Goal: Task Accomplishment & Management: Manage account settings

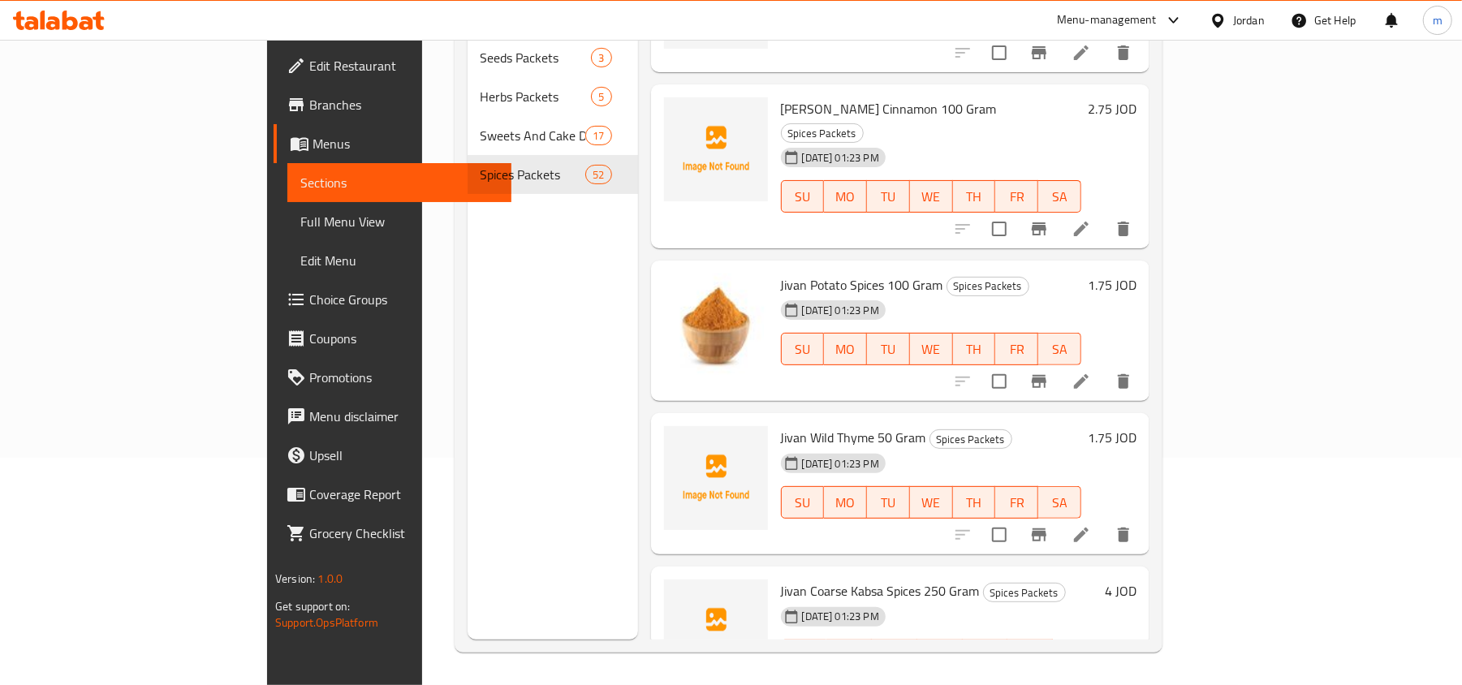
scroll to position [5616, 0]
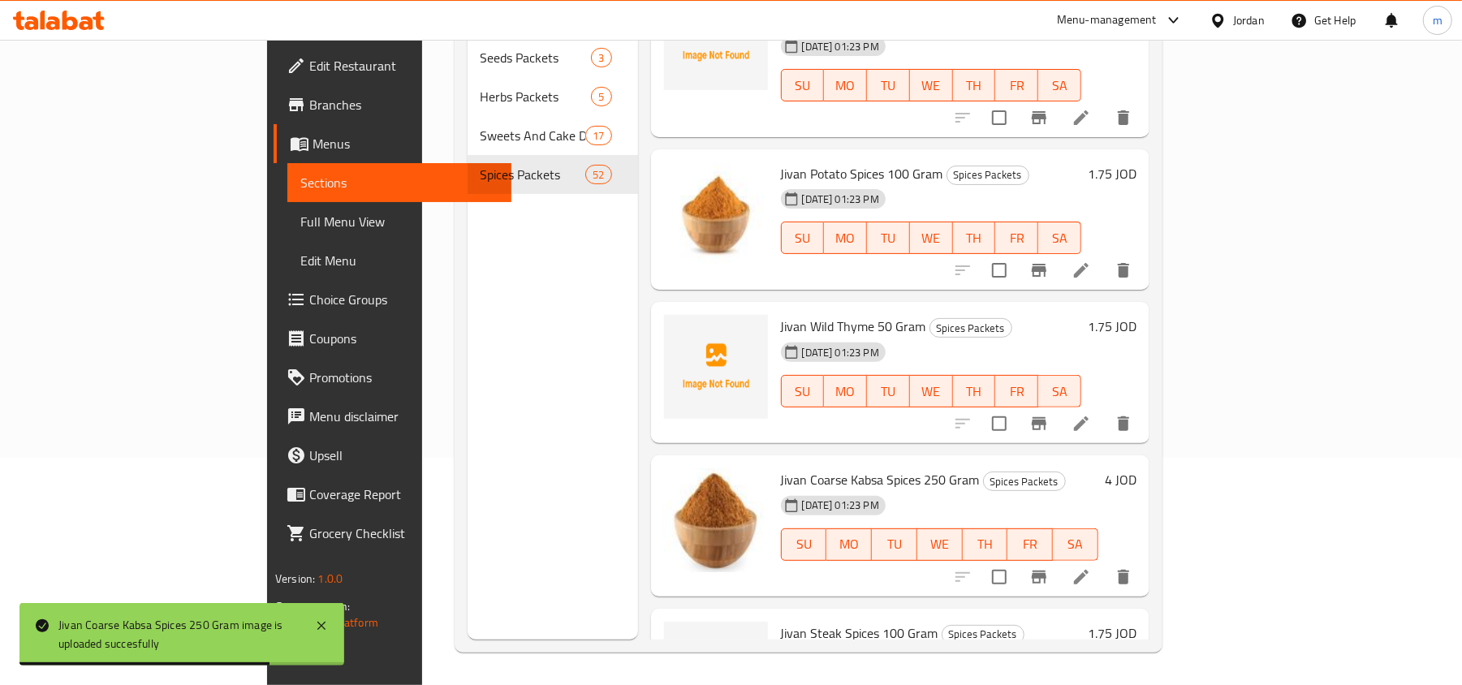
click at [478, 468] on div "Menu sections Seeds Packets 3 Herbs Packets 5 Sweets And Cake Decoration Packet…" at bounding box center [553, 297] width 171 height 685
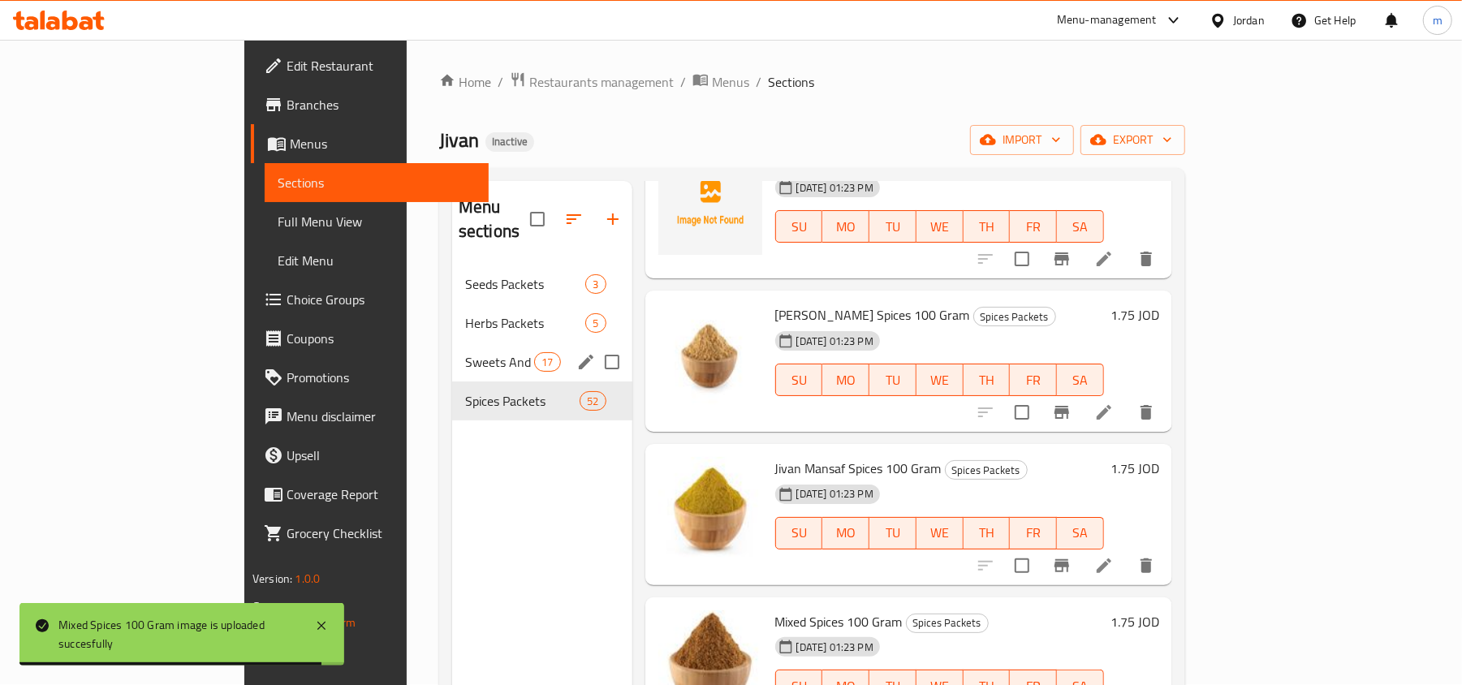
scroll to position [0, 0]
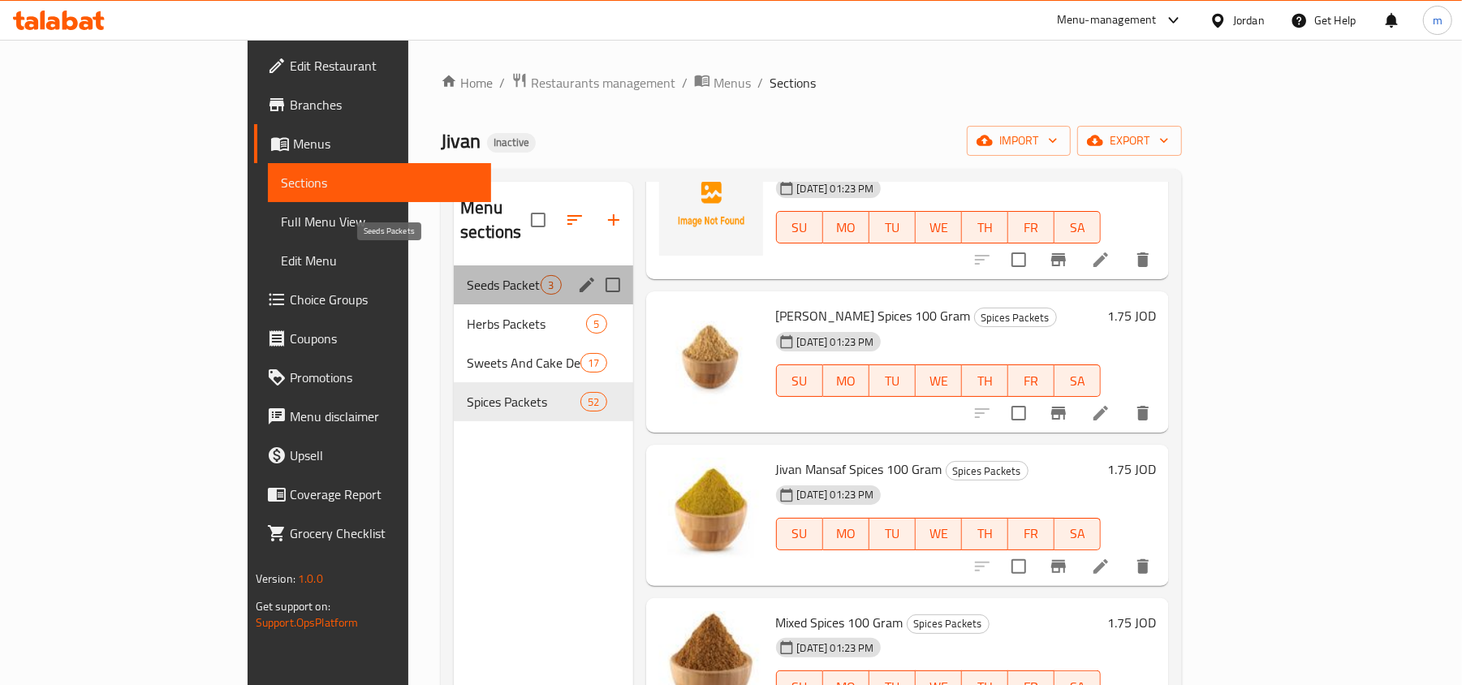
click at [467, 275] on span "Seeds Packets" at bounding box center [504, 284] width 74 height 19
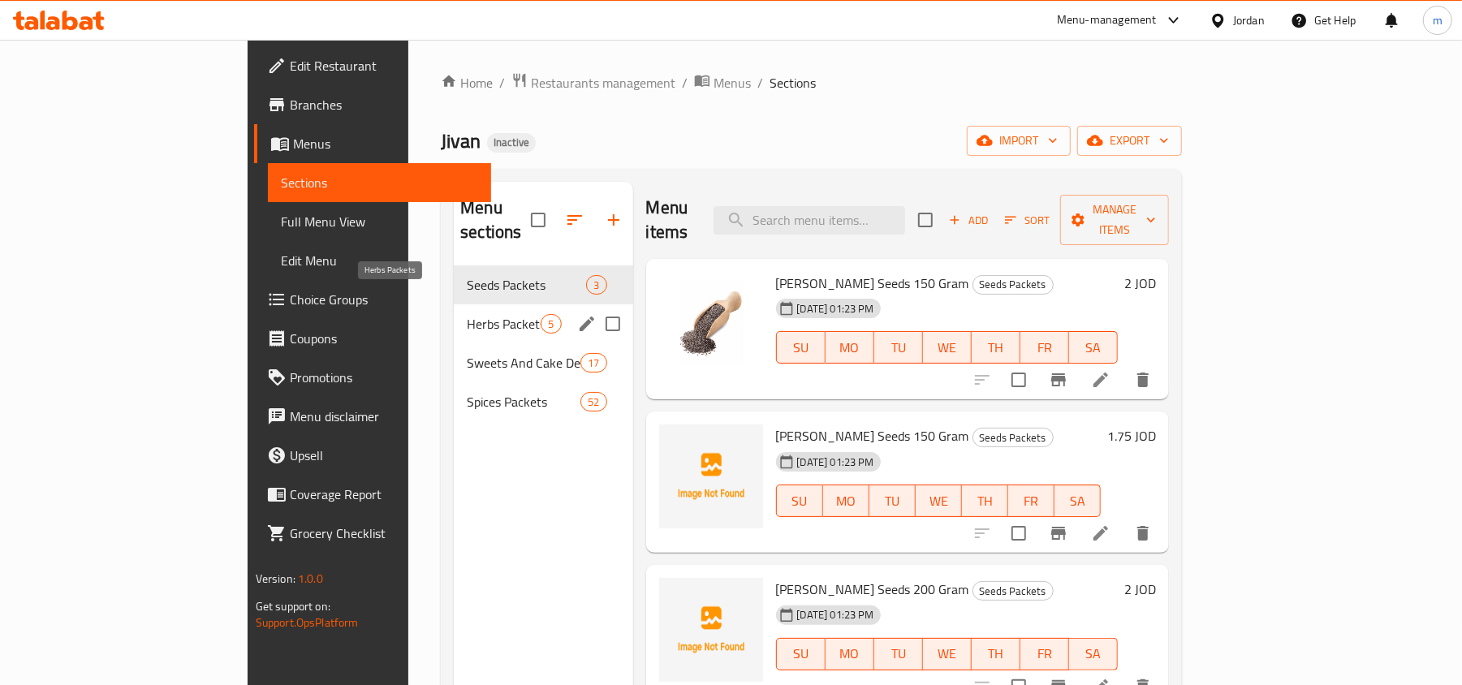
click at [467, 314] on span "Herbs Packets" at bounding box center [504, 323] width 74 height 19
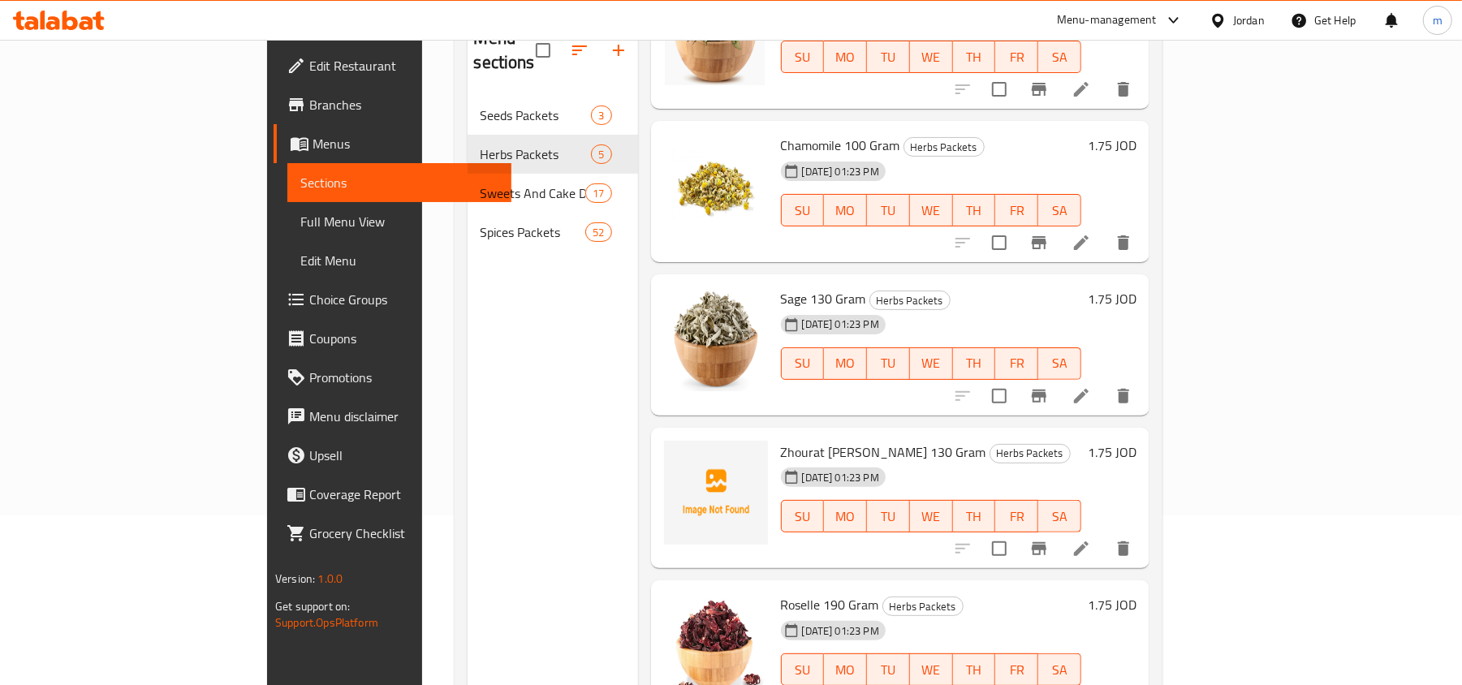
scroll to position [120, 0]
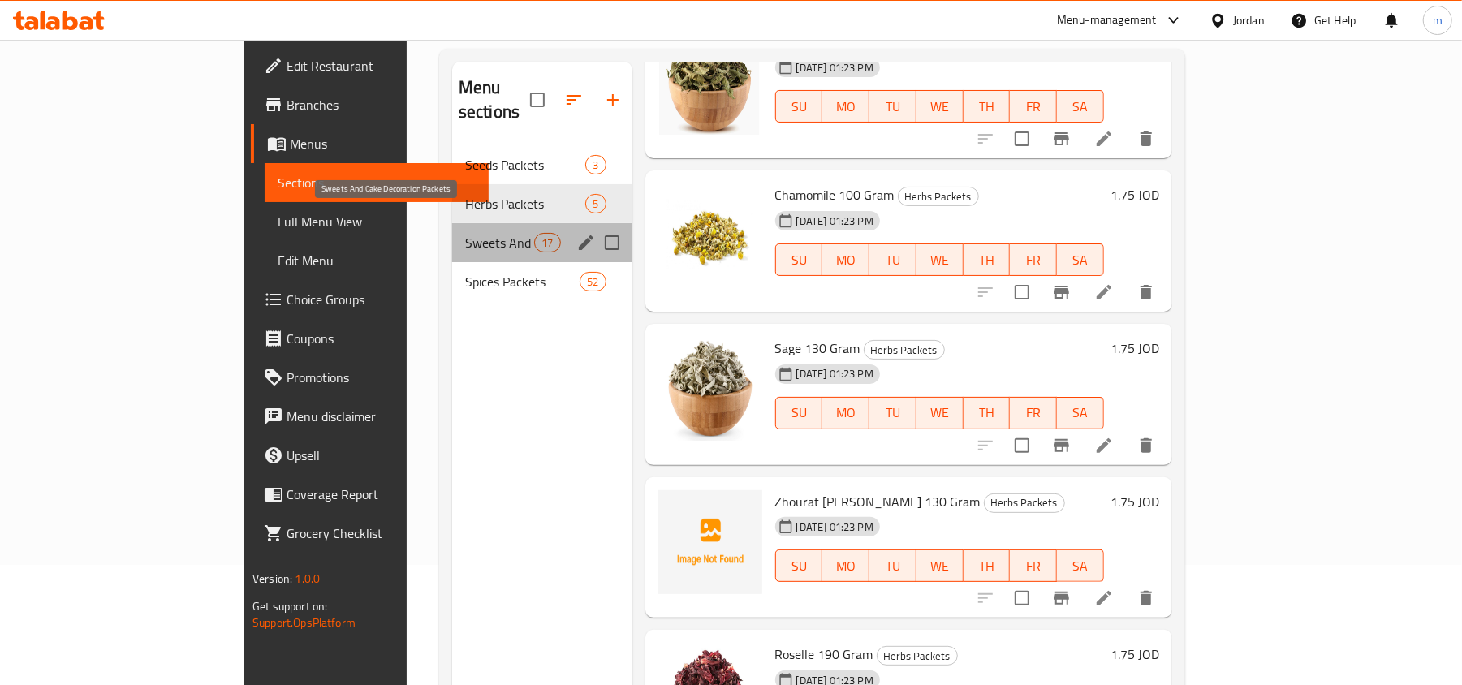
click at [465, 233] on span "Sweets And Cake Decoration Packets" at bounding box center [499, 242] width 69 height 19
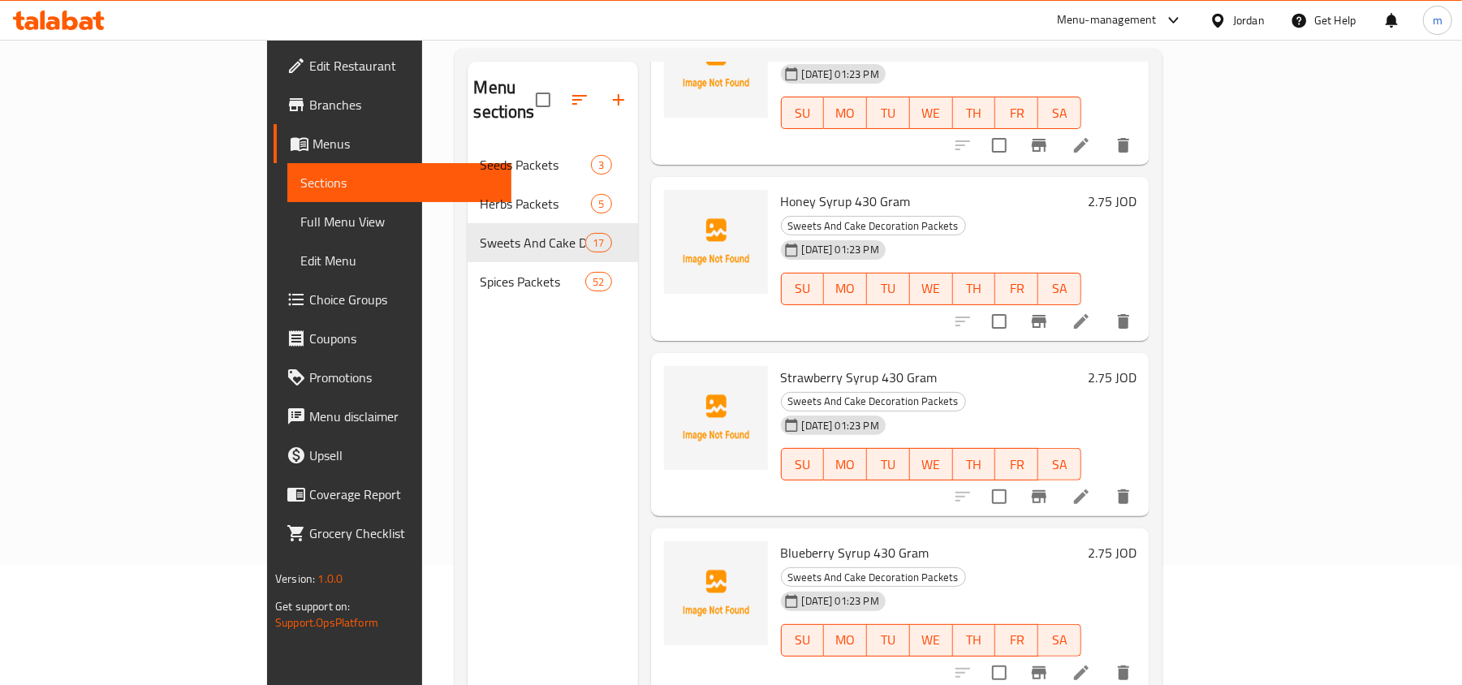
scroll to position [228, 0]
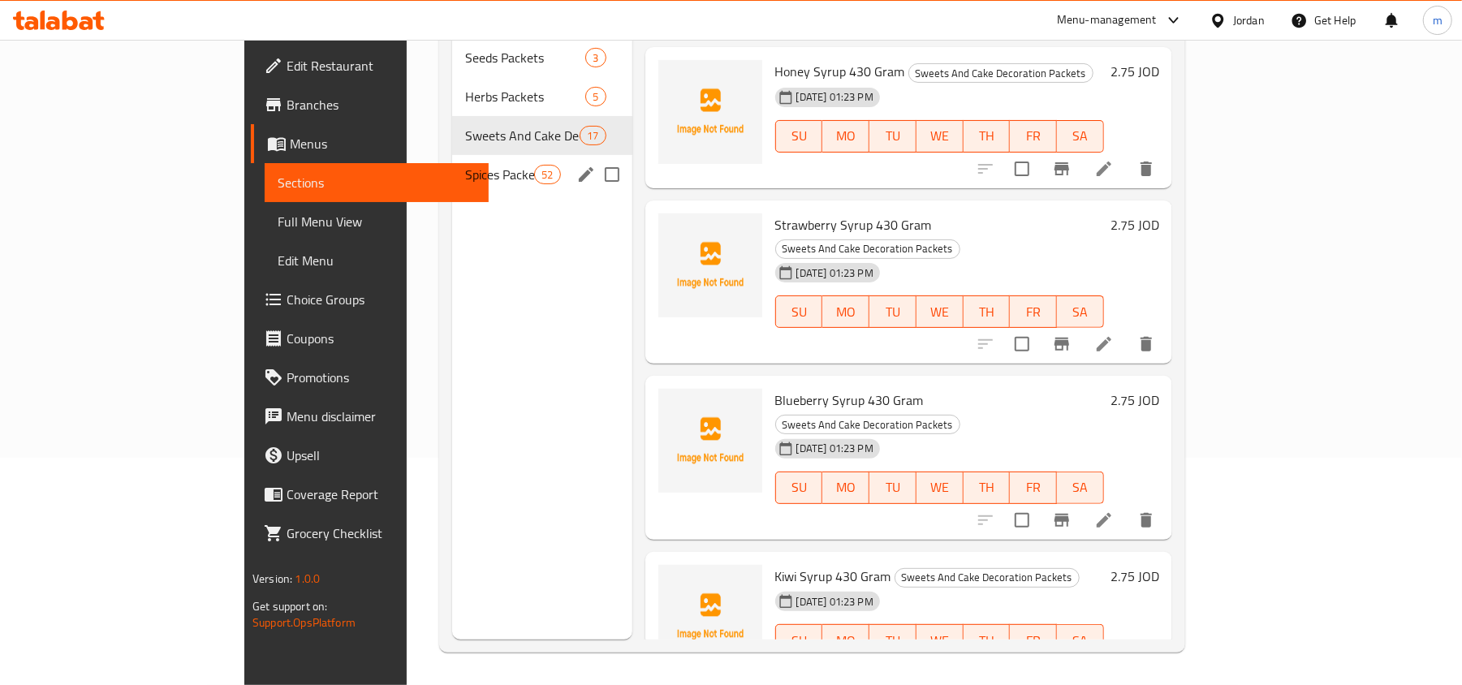
click at [452, 160] on div "Spices Packets 52" at bounding box center [542, 174] width 180 height 39
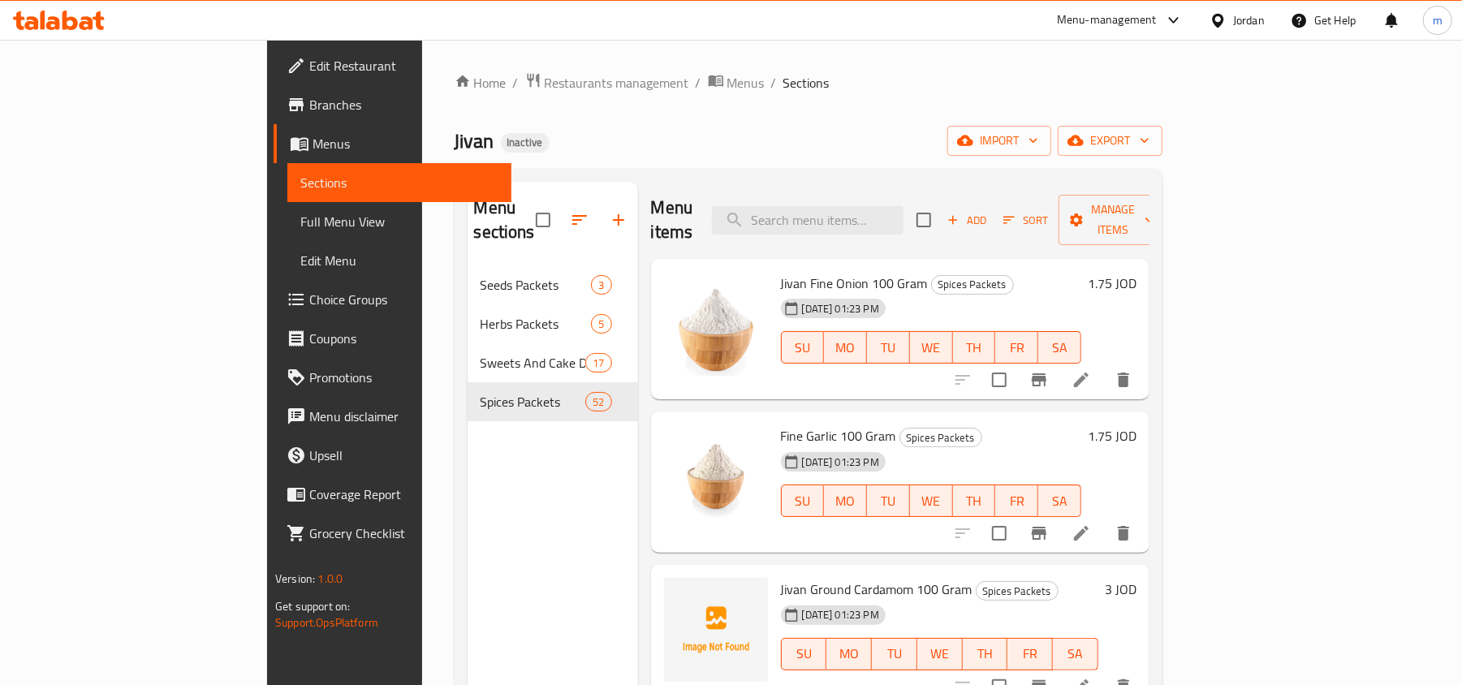
scroll to position [228, 0]
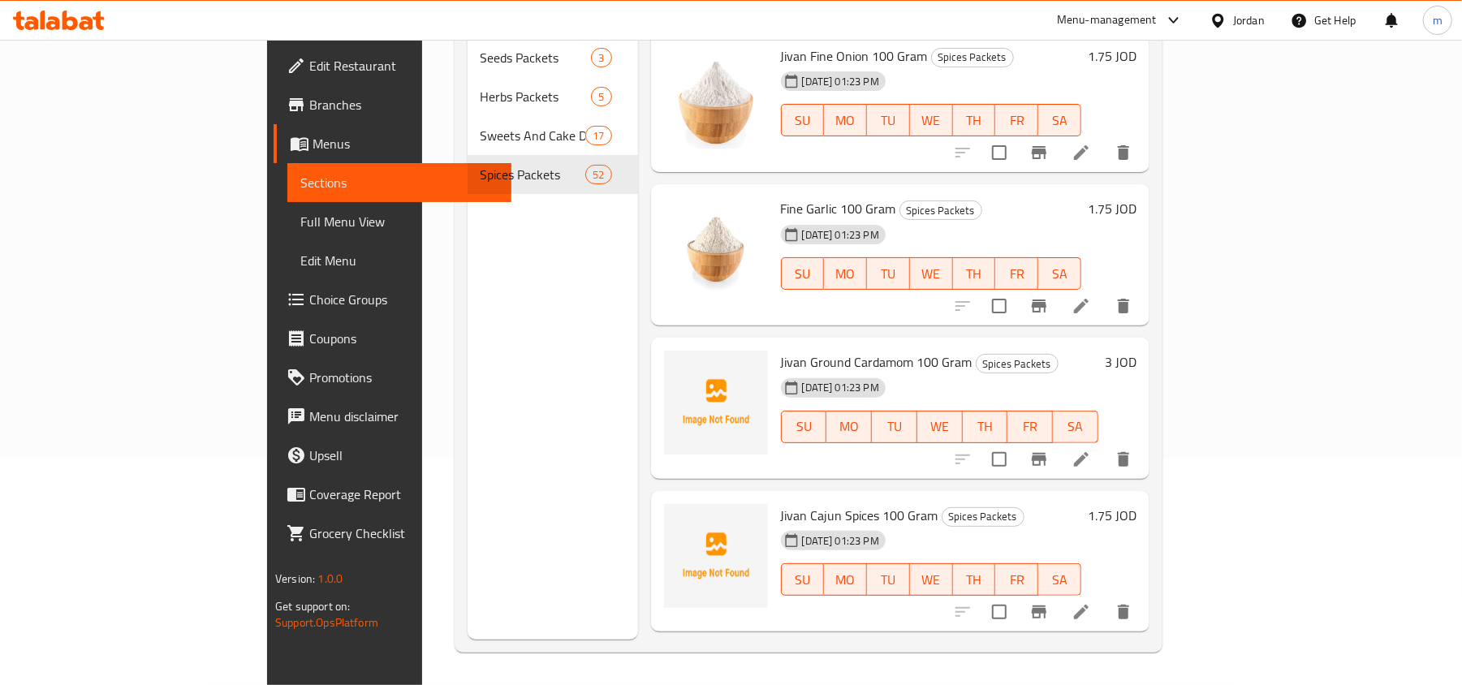
click at [468, 250] on div "Menu sections Seeds Packets 3 Herbs Packets 5 Sweets And Cake Decoration Packet…" at bounding box center [553, 297] width 171 height 685
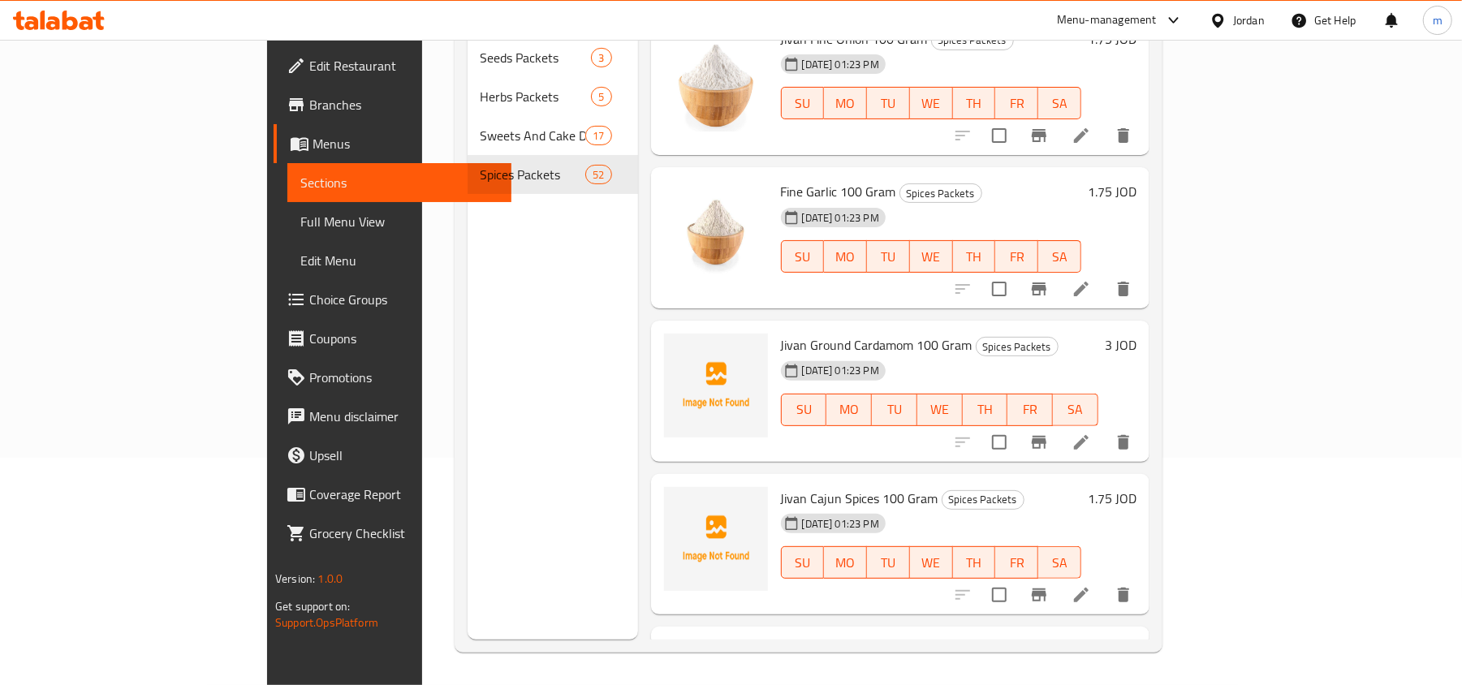
scroll to position [500, 0]
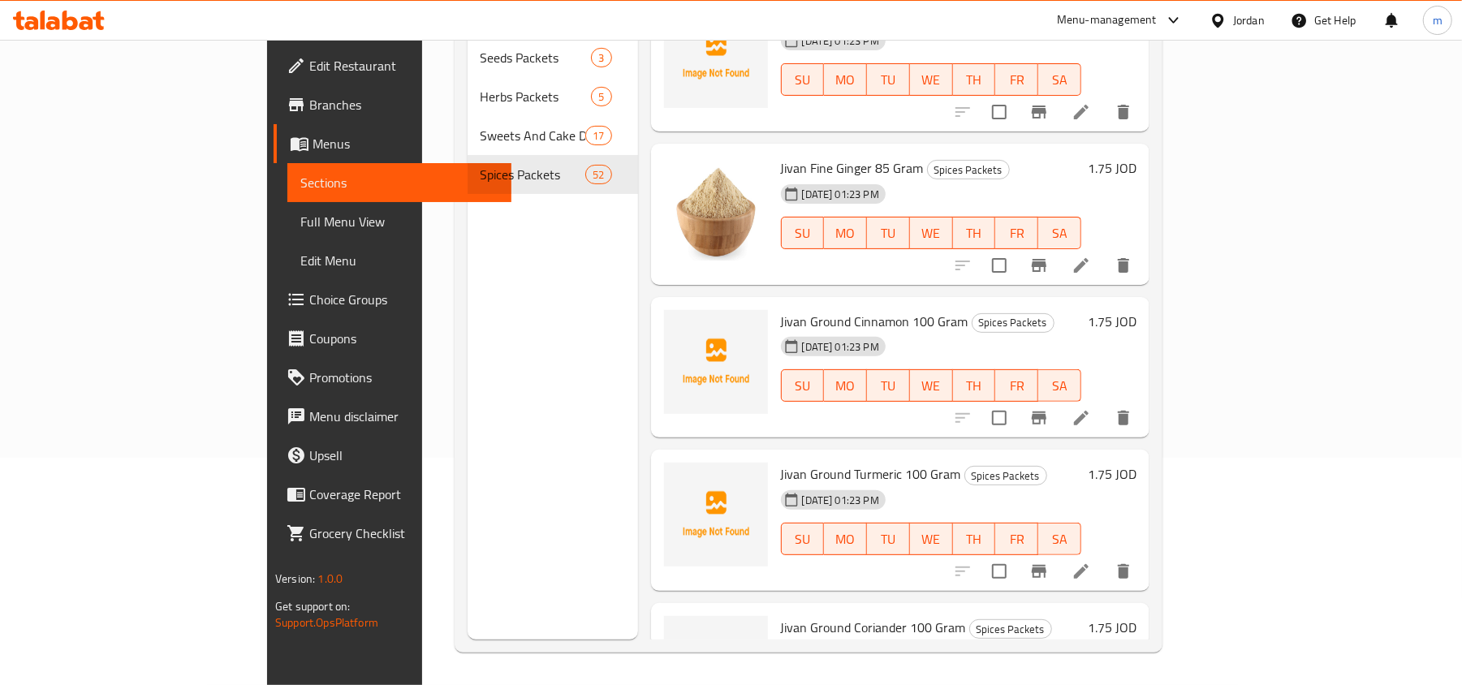
click at [468, 343] on div "Menu sections Seeds Packets 3 Herbs Packets 5 Sweets And Cake Decoration Packet…" at bounding box center [553, 297] width 171 height 685
click at [831, 374] on span "MO" at bounding box center [846, 386] width 30 height 24
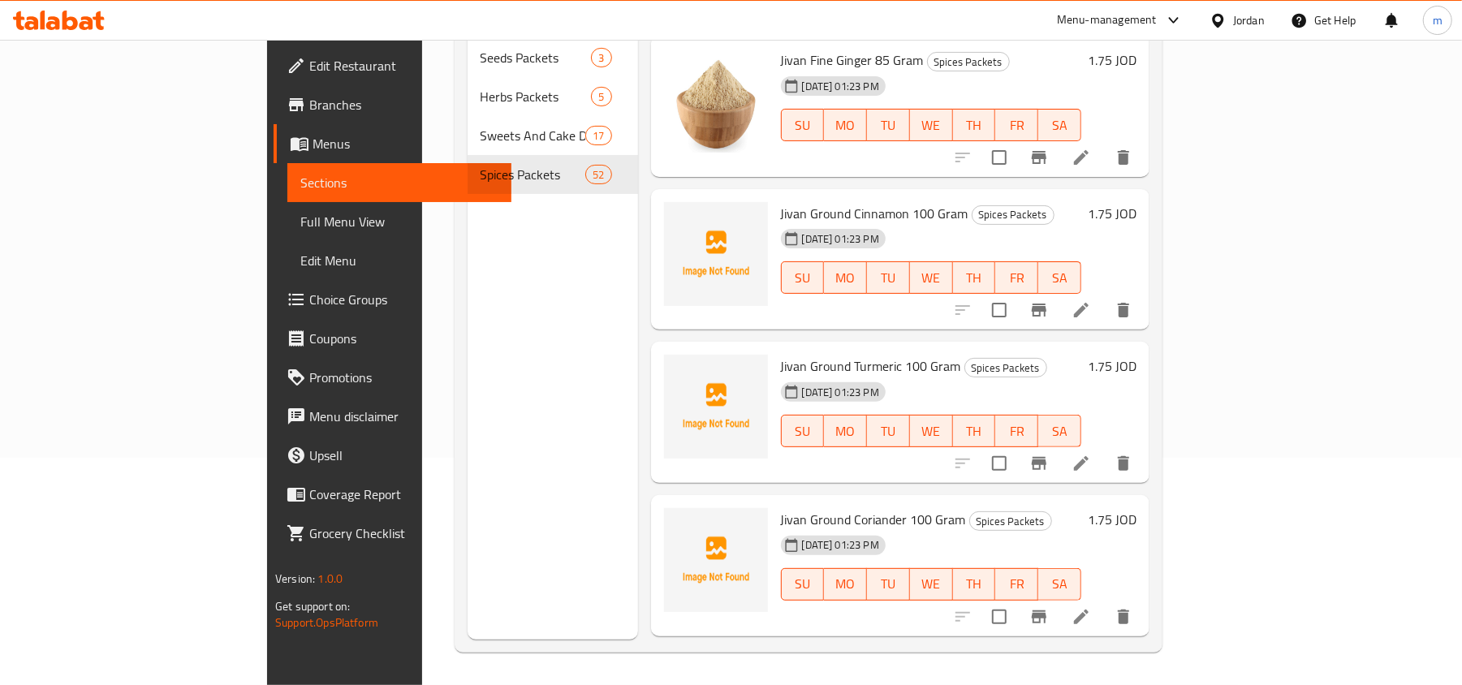
scroll to position [716, 0]
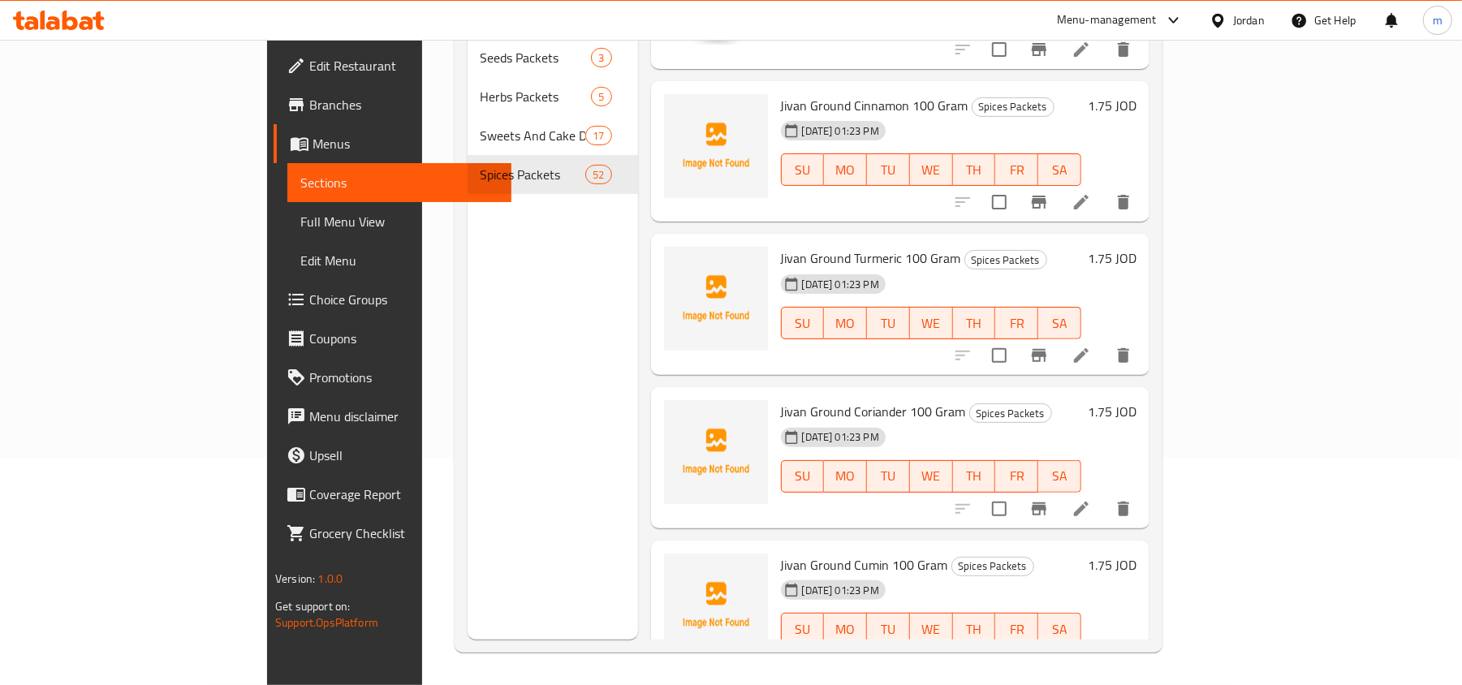
click at [468, 291] on div "Menu sections Seeds Packets 3 Herbs Packets 5 Sweets And Cake Decoration Packet…" at bounding box center [553, 297] width 171 height 685
click at [468, 325] on div "Menu sections Seeds Packets 3 Herbs Packets 5 Sweets And Cake Decoration Packet…" at bounding box center [553, 297] width 171 height 685
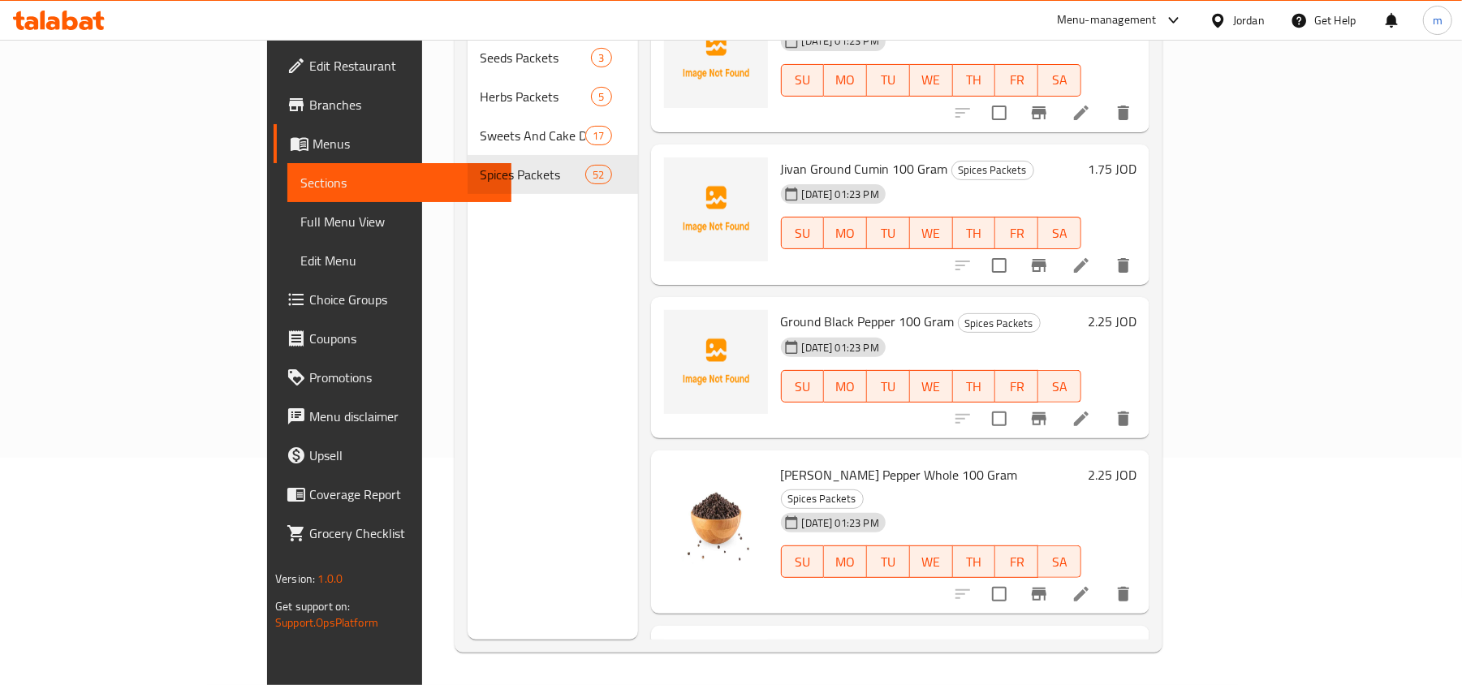
click at [468, 399] on div "Menu sections Seeds Packets 3 Herbs Packets 5 Sweets And Cake Decoration Packet…" at bounding box center [553, 297] width 171 height 685
click at [468, 345] on div "Menu sections Seeds Packets 3 Herbs Packets 5 Sweets And Cake Decoration Packet…" at bounding box center [553, 297] width 171 height 685
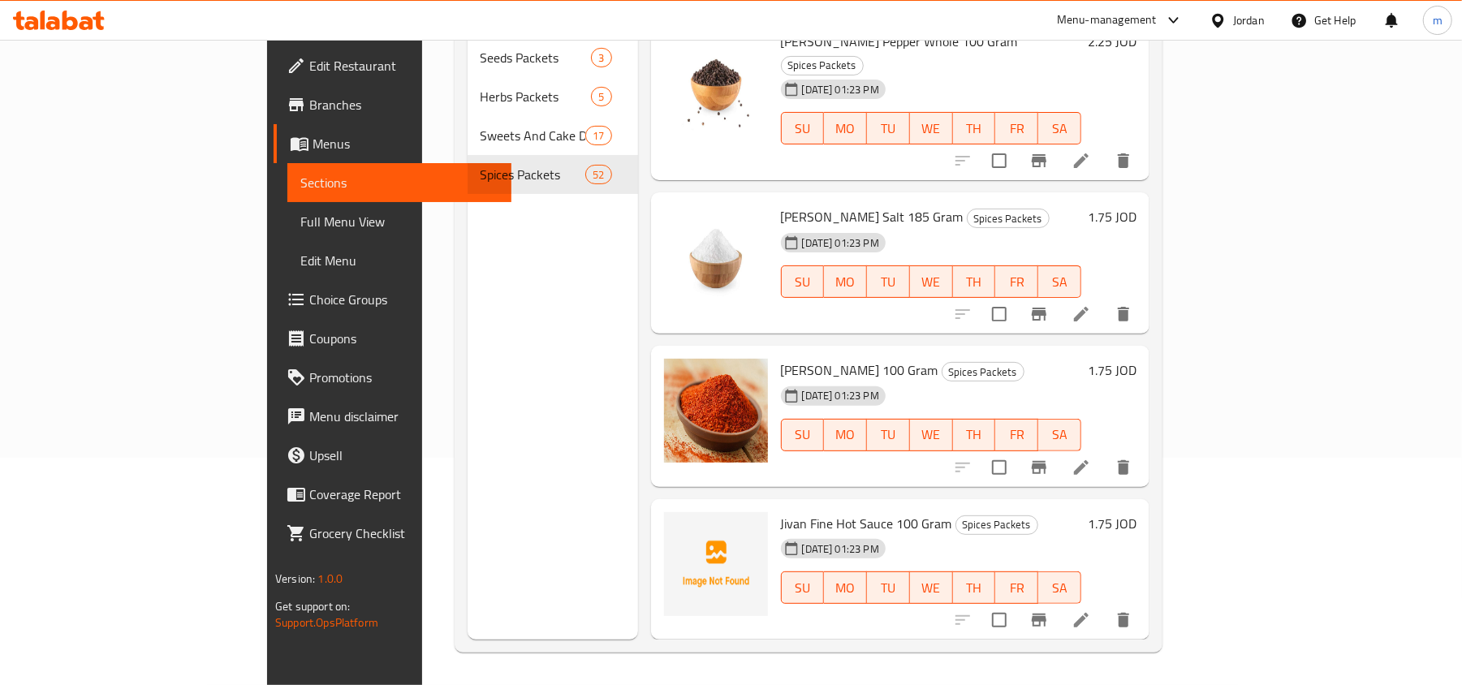
scroll to position [1654, 0]
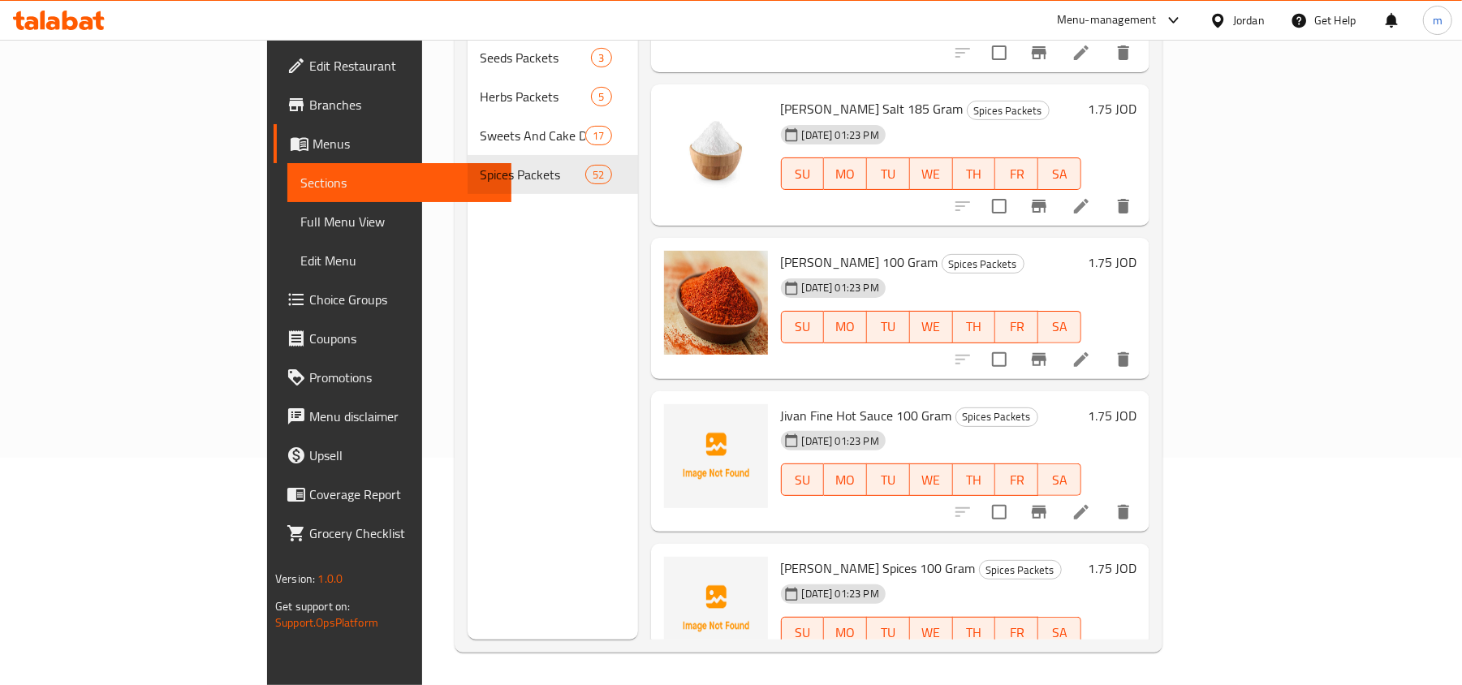
click at [468, 290] on div "Menu sections Seeds Packets 3 Herbs Packets 5 Sweets And Cake Decoration Packet…" at bounding box center [553, 297] width 171 height 685
click at [468, 348] on div "Menu sections Seeds Packets 3 Herbs Packets 5 Sweets And Cake Decoration Packet…" at bounding box center [553, 297] width 171 height 685
click at [468, 407] on div "Menu sections Seeds Packets 3 Herbs Packets 5 Sweets And Cake Decoration Packet…" at bounding box center [553, 297] width 171 height 685
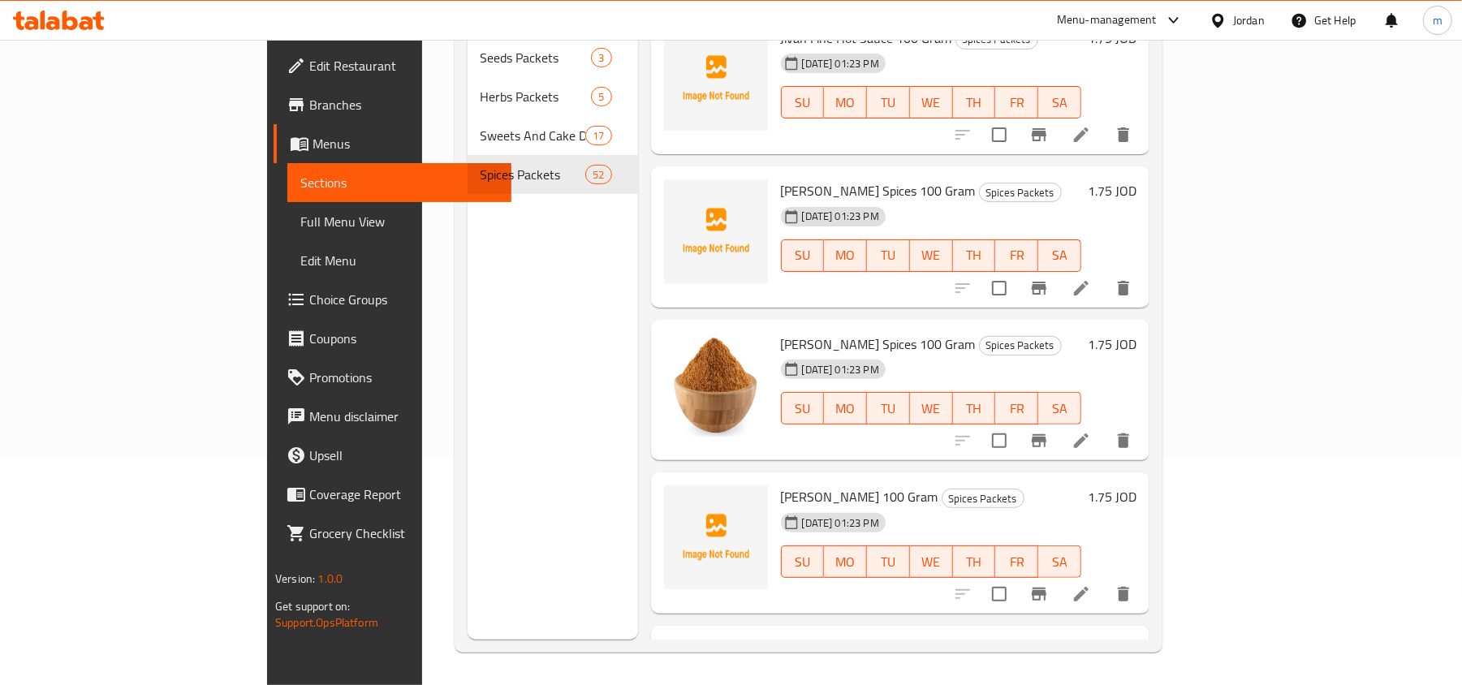
click at [468, 391] on div "Menu sections Seeds Packets 3 Herbs Packets 5 Sweets And Cake Decoration Packet…" at bounding box center [553, 297] width 171 height 685
click at [468, 345] on div "Menu sections Seeds Packets 3 Herbs Packets 5 Sweets And Cake Decoration Packet…" at bounding box center [553, 297] width 171 height 685
click at [468, 329] on div "Menu sections Seeds Packets 3 Herbs Packets 5 Sweets And Cake Decoration Packet…" at bounding box center [553, 297] width 171 height 685
click at [468, 361] on div "Menu sections Seeds Packets 3 Herbs Packets 5 Sweets And Cake Decoration Packet…" at bounding box center [553, 297] width 171 height 685
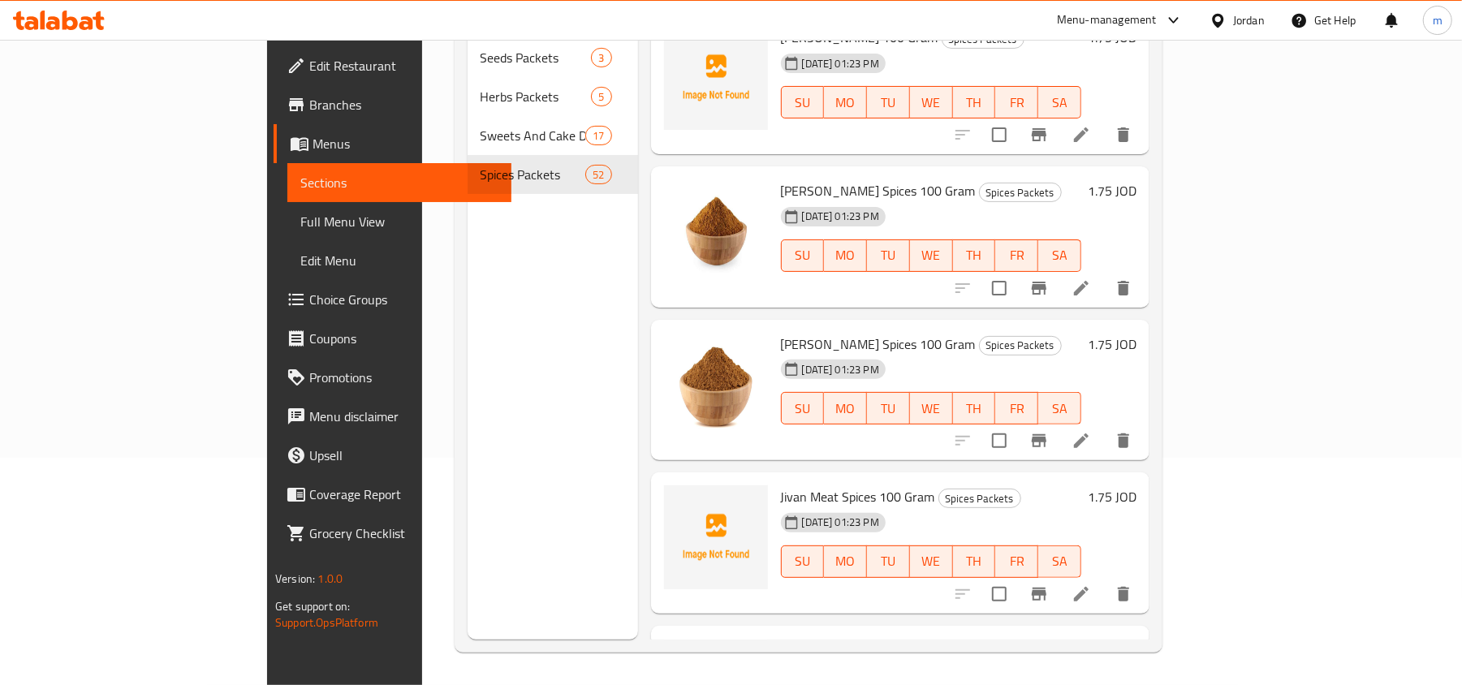
click at [468, 398] on div "Menu sections Seeds Packets 3 Herbs Packets 5 Sweets And Cake Decoration Packet…" at bounding box center [553, 297] width 171 height 685
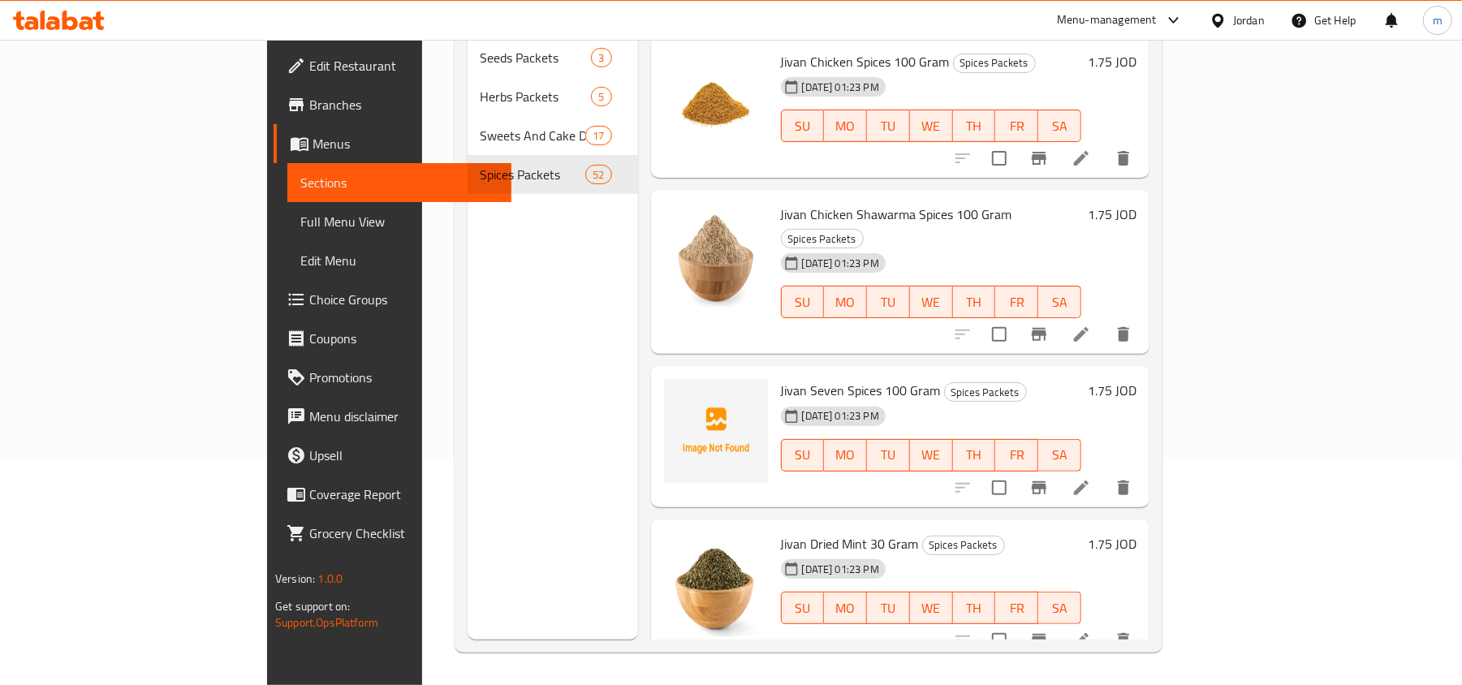
scroll to position [3032, 0]
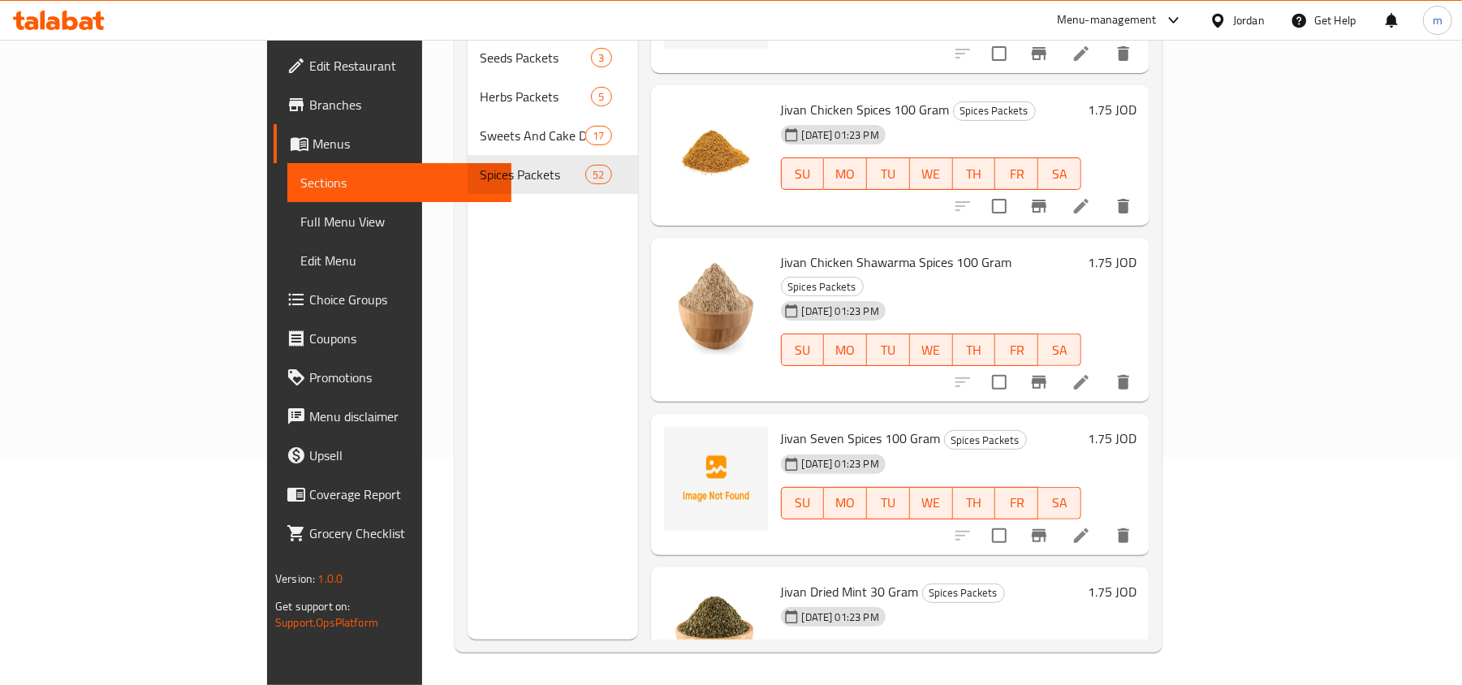
click at [468, 306] on div "Menu sections Seeds Packets 3 Herbs Packets 5 Sweets And Cake Decoration Packet…" at bounding box center [553, 297] width 171 height 685
click at [468, 319] on div "Menu sections Seeds Packets 3 Herbs Packets 5 Sweets And Cake Decoration Packet…" at bounding box center [553, 297] width 171 height 685
click at [468, 410] on div "Menu sections Seeds Packets 3 Herbs Packets 5 Sweets And Cake Decoration Packet…" at bounding box center [553, 297] width 171 height 685
click at [468, 394] on div "Menu sections Seeds Packets 3 Herbs Packets 5 Sweets And Cake Decoration Packet…" at bounding box center [553, 297] width 171 height 685
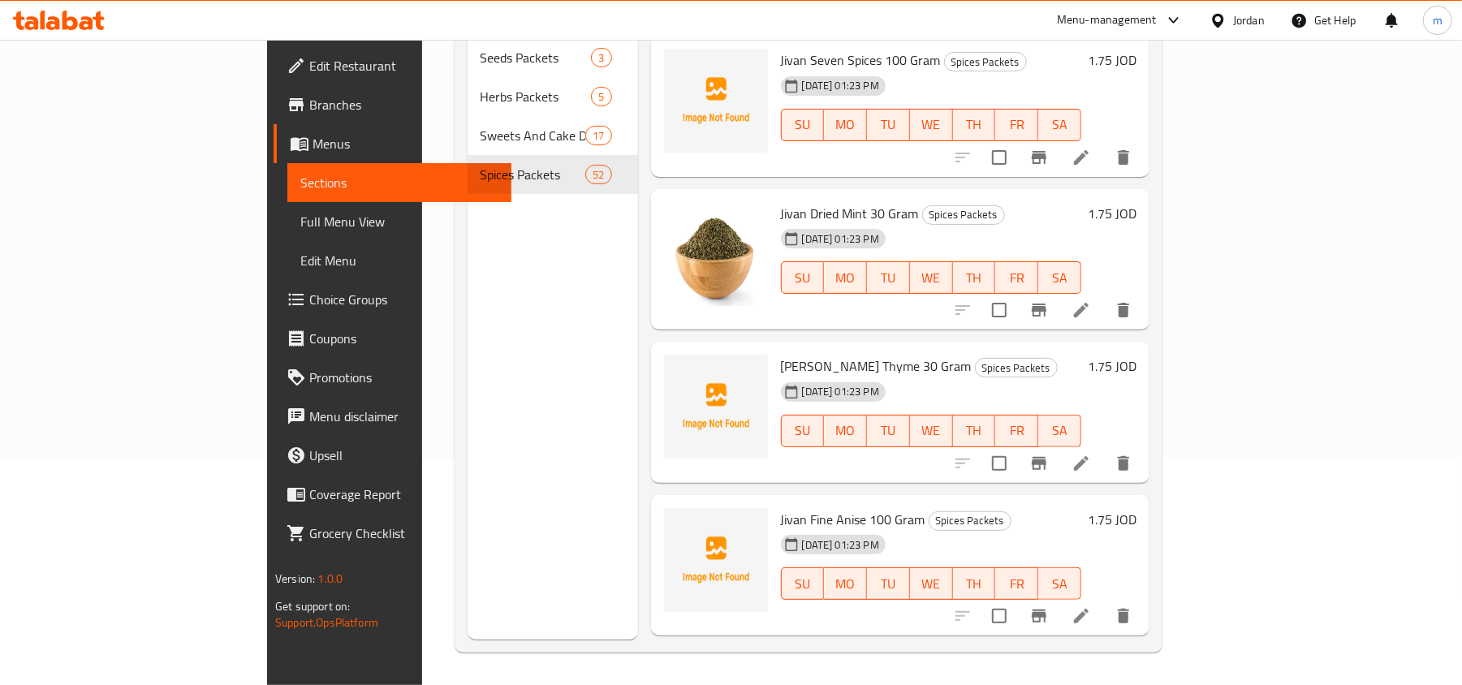
click at [468, 464] on div "Menu sections Seeds Packets 3 Herbs Packets 5 Sweets And Cake Decoration Packet…" at bounding box center [553, 297] width 171 height 685
click at [468, 413] on div "Menu sections Seeds Packets 3 Herbs Packets 5 Sweets And Cake Decoration Packet…" at bounding box center [553, 297] width 171 height 685
click at [468, 364] on div "Menu sections Seeds Packets 3 Herbs Packets 5 Sweets And Cake Decoration Packet…" at bounding box center [553, 297] width 171 height 685
click at [468, 393] on div "Menu sections Seeds Packets 3 Herbs Packets 5 Sweets And Cake Decoration Packet…" at bounding box center [553, 297] width 171 height 685
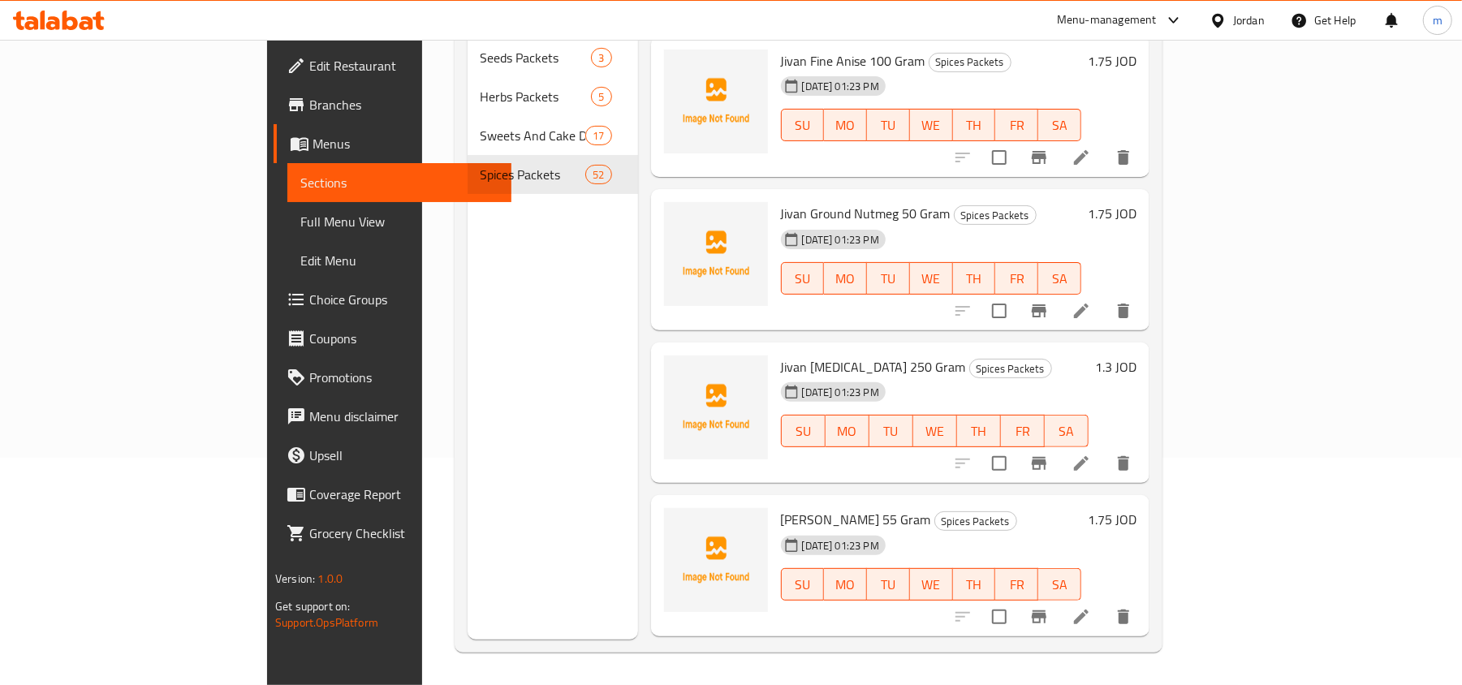
click at [468, 316] on div "Menu sections Seeds Packets 3 Herbs Packets 5 Sweets And Cake Decoration Packet…" at bounding box center [553, 297] width 171 height 685
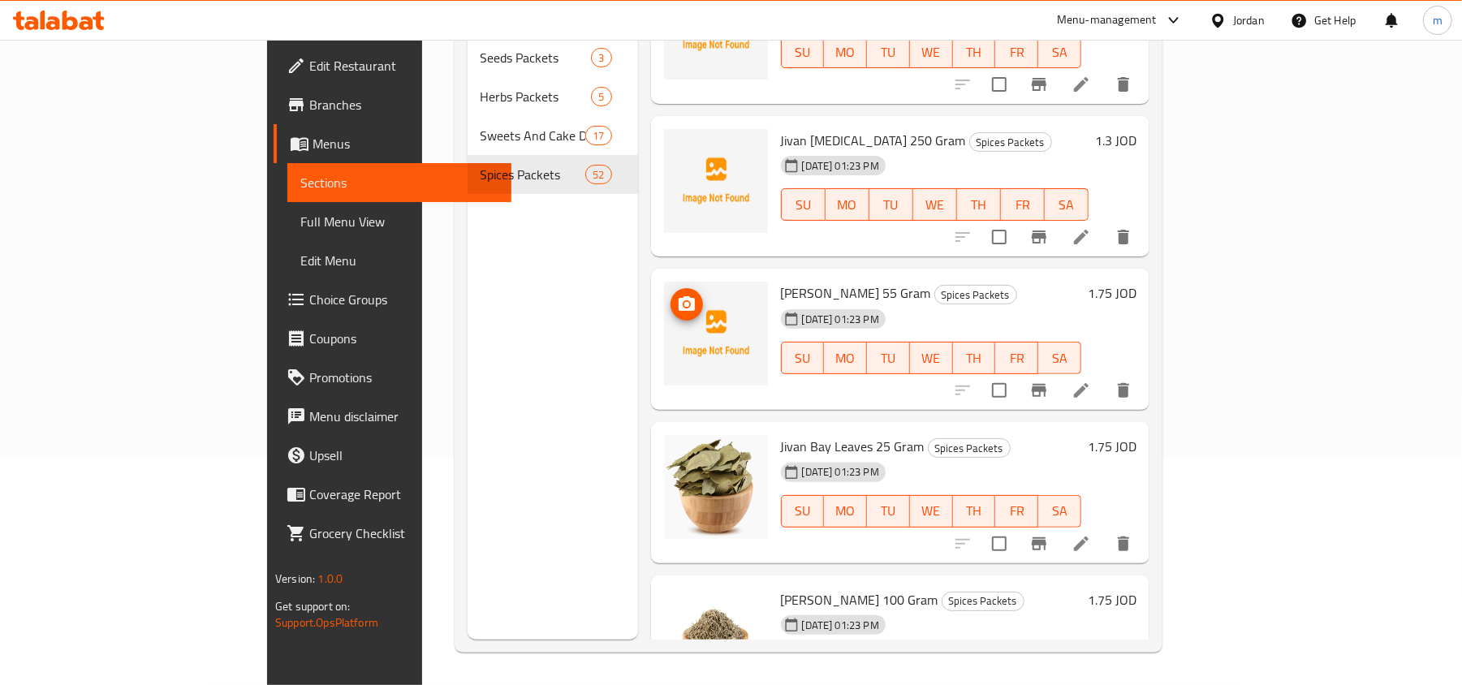
scroll to position [4302, 0]
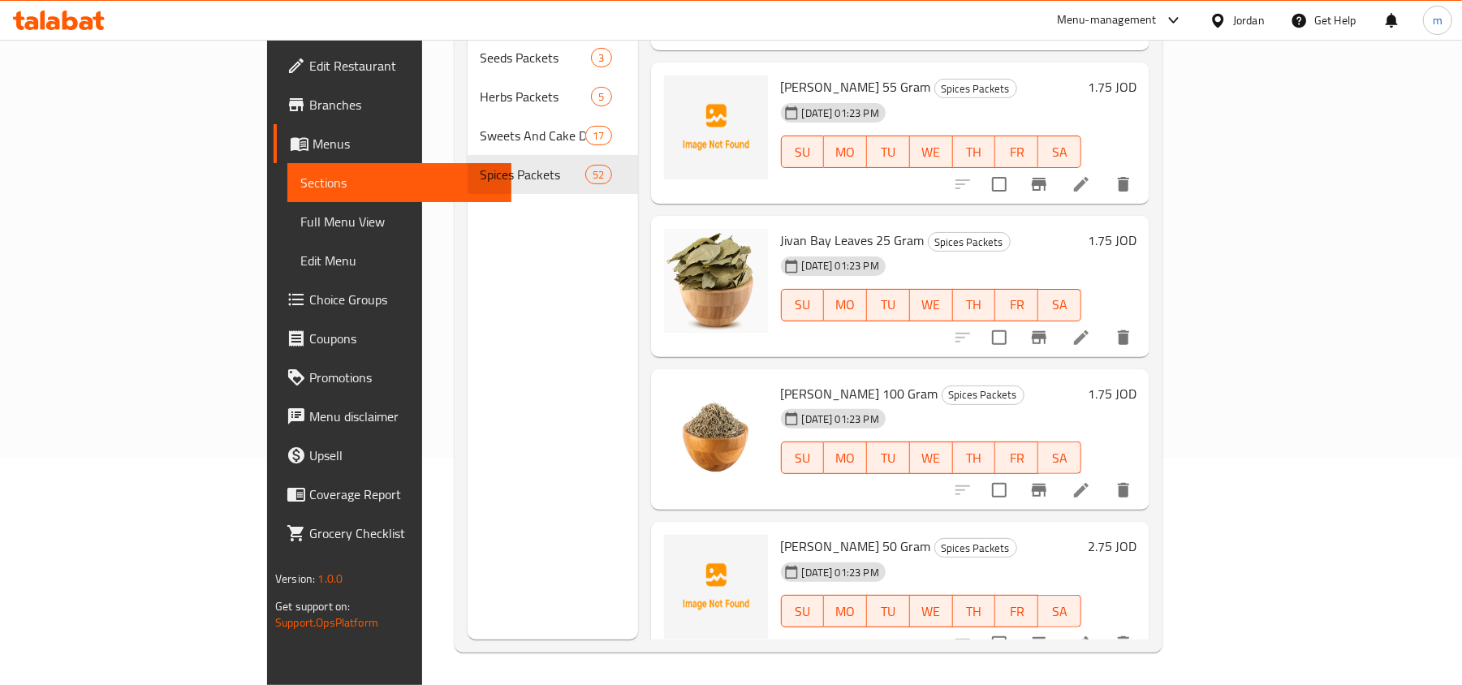
click at [477, 335] on div "Menu sections Seeds Packets 3 Herbs Packets 5 Sweets And Cake Decoration Packet…" at bounding box center [553, 297] width 171 height 685
click at [468, 348] on div "Menu sections Seeds Packets 3 Herbs Packets 5 Sweets And Cake Decoration Packet…" at bounding box center [553, 297] width 171 height 685
click at [468, 390] on div "Menu sections Seeds Packets 3 Herbs Packets 5 Sweets And Cake Decoration Packet…" at bounding box center [553, 297] width 171 height 685
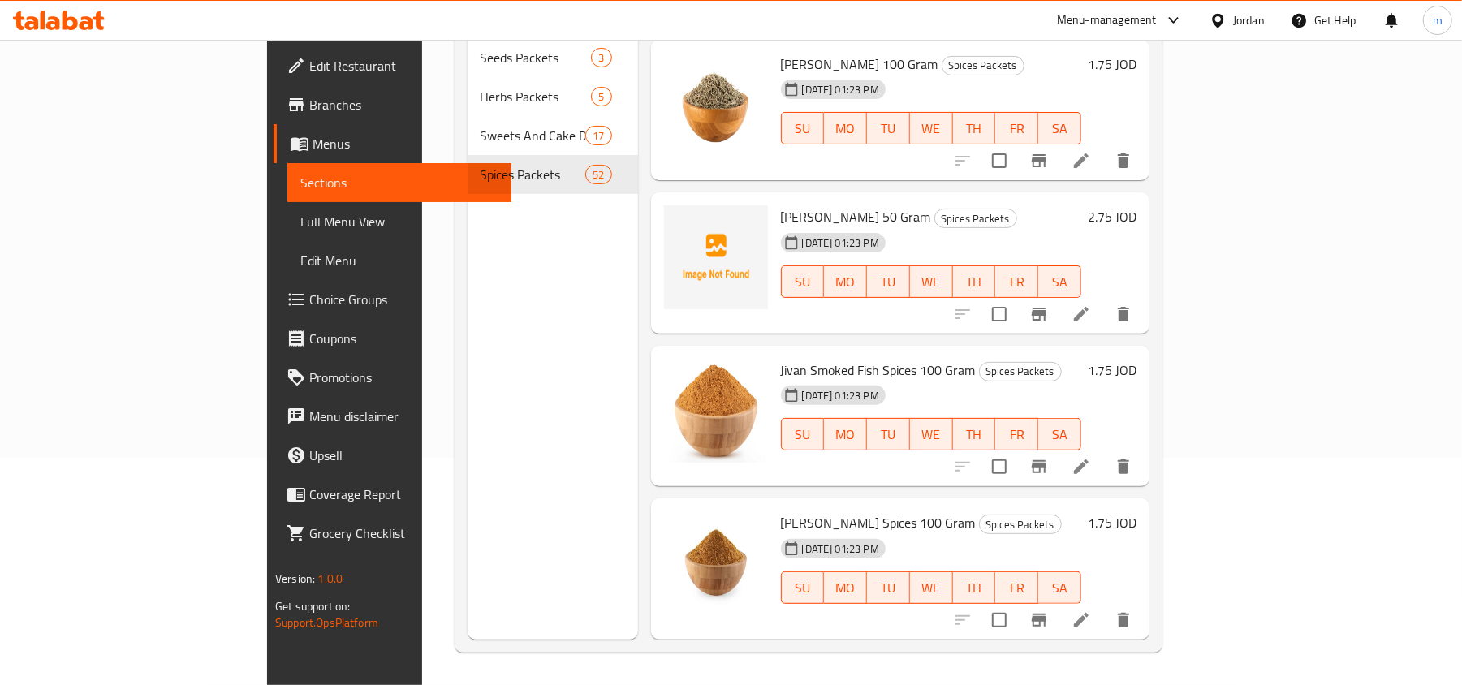
scroll to position [4737, 0]
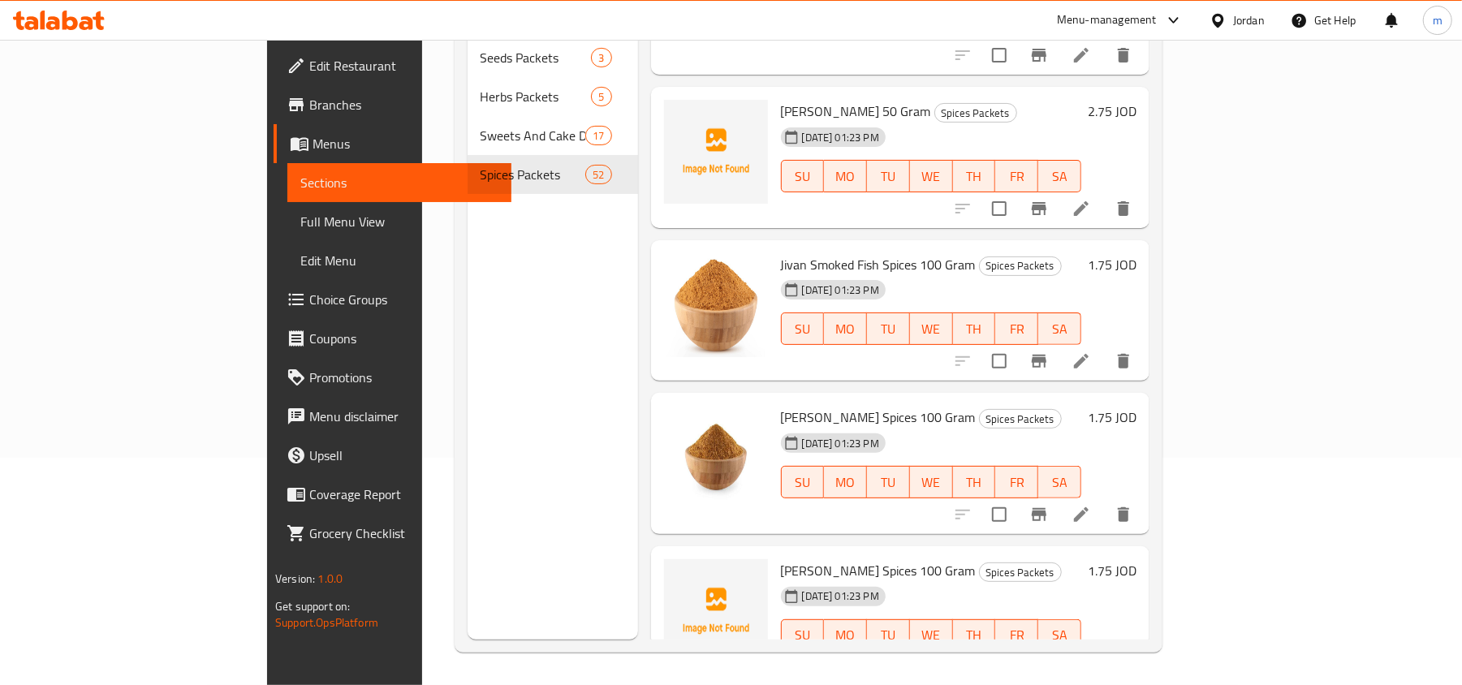
click at [468, 214] on div "Menu sections Seeds Packets 3 Herbs Packets 5 Sweets And Cake Decoration Packet…" at bounding box center [553, 297] width 171 height 685
click at [468, 368] on div "Menu sections Seeds Packets 3 Herbs Packets 5 Sweets And Cake Decoration Packet…" at bounding box center [553, 297] width 171 height 685
click at [468, 382] on div "Menu sections Seeds Packets 3 Herbs Packets 5 Sweets And Cake Decoration Packet…" at bounding box center [553, 297] width 171 height 685
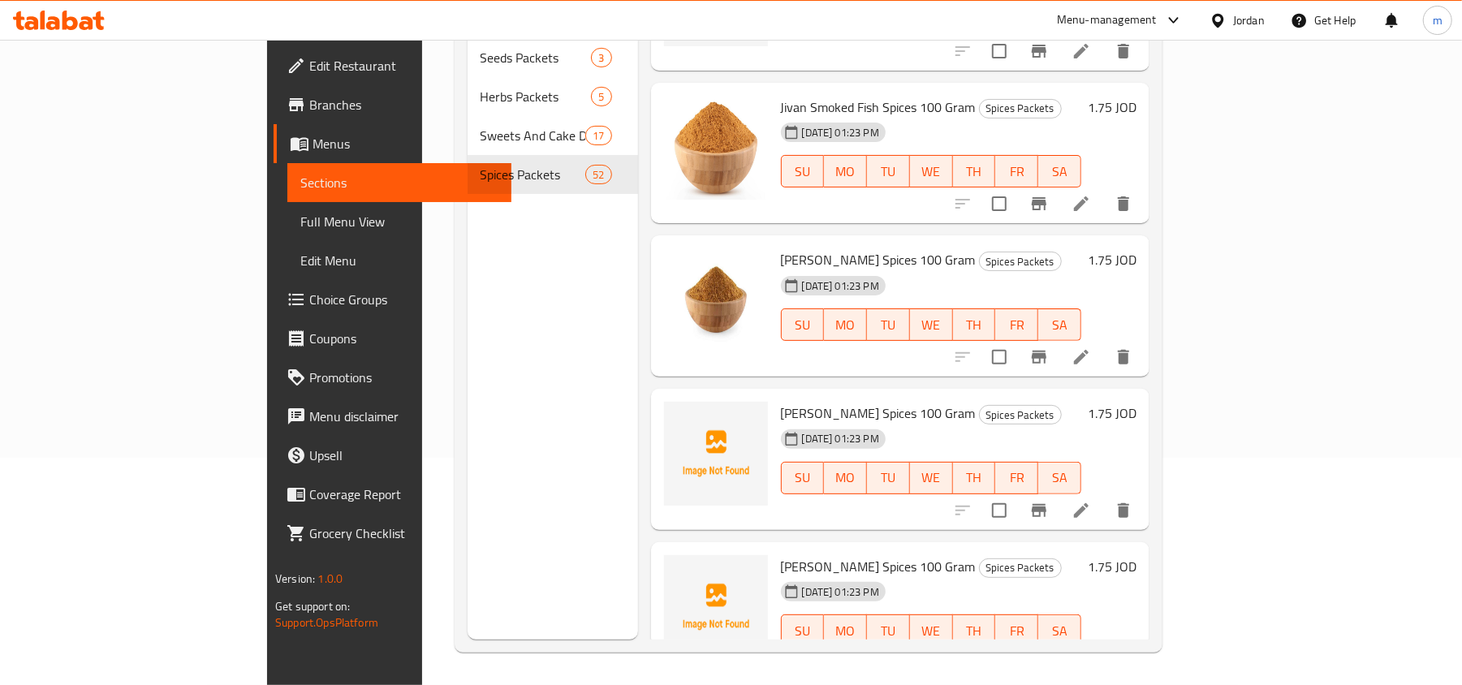
scroll to position [4954, 0]
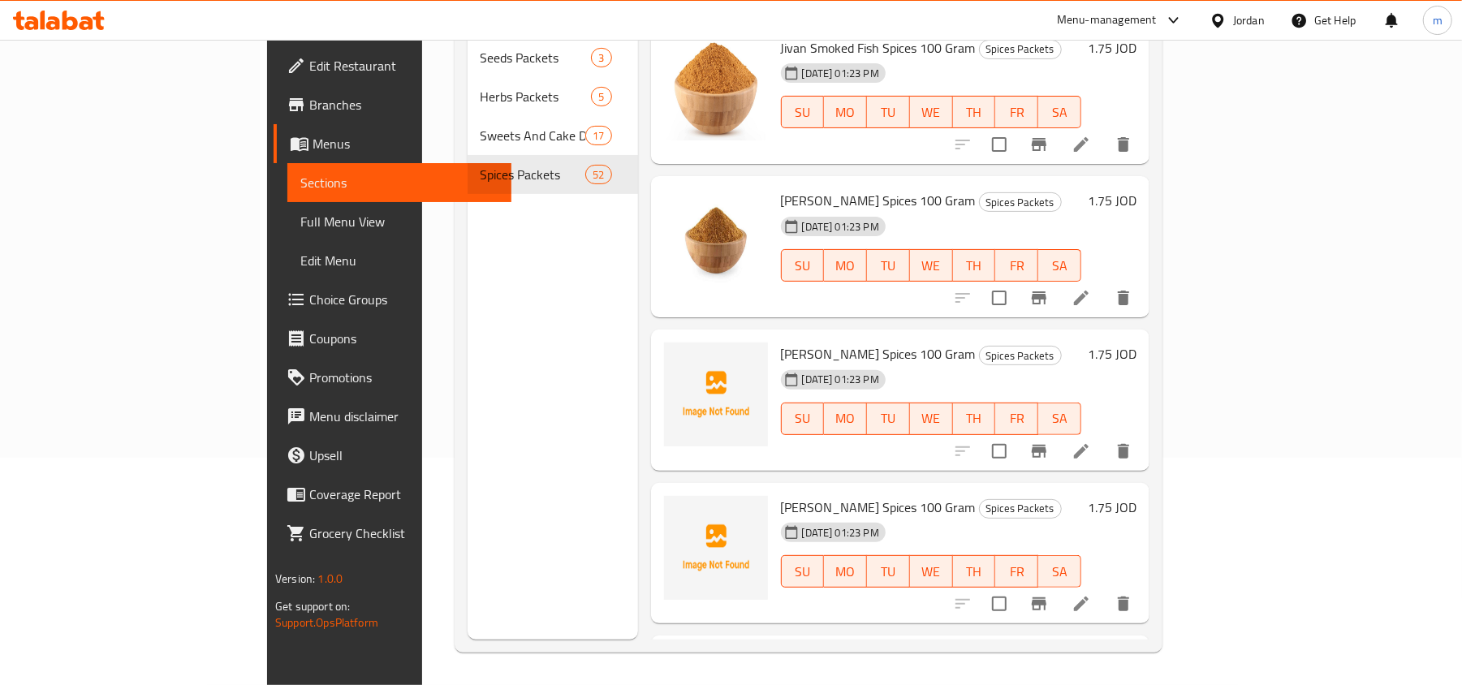
click at [781, 342] on span "[PERSON_NAME] Spices 100 Gram" at bounding box center [878, 354] width 195 height 24
click at [468, 438] on div "Menu sections Seeds Packets 3 Herbs Packets 5 Sweets And Cake Decoration Packet…" at bounding box center [553, 297] width 171 height 685
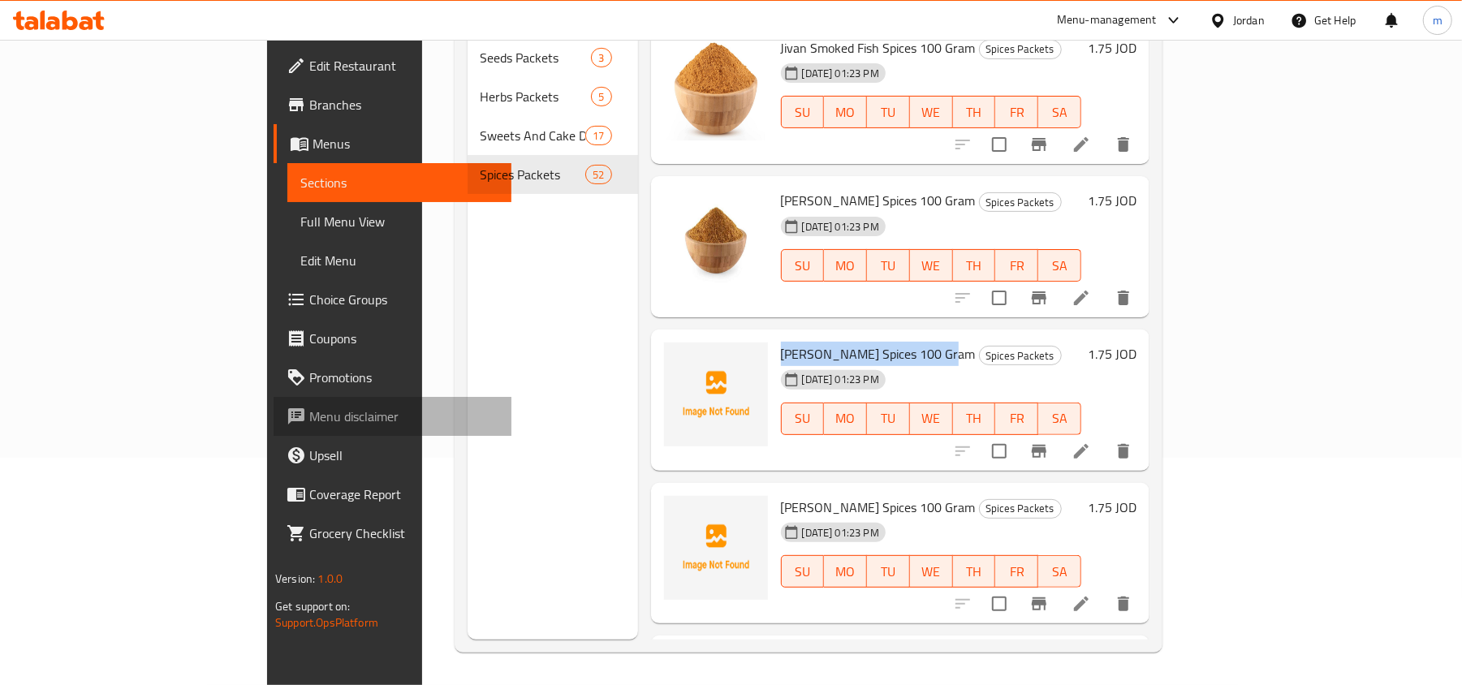
click at [309, 411] on span "Menu disclaimer" at bounding box center [403, 416] width 189 height 19
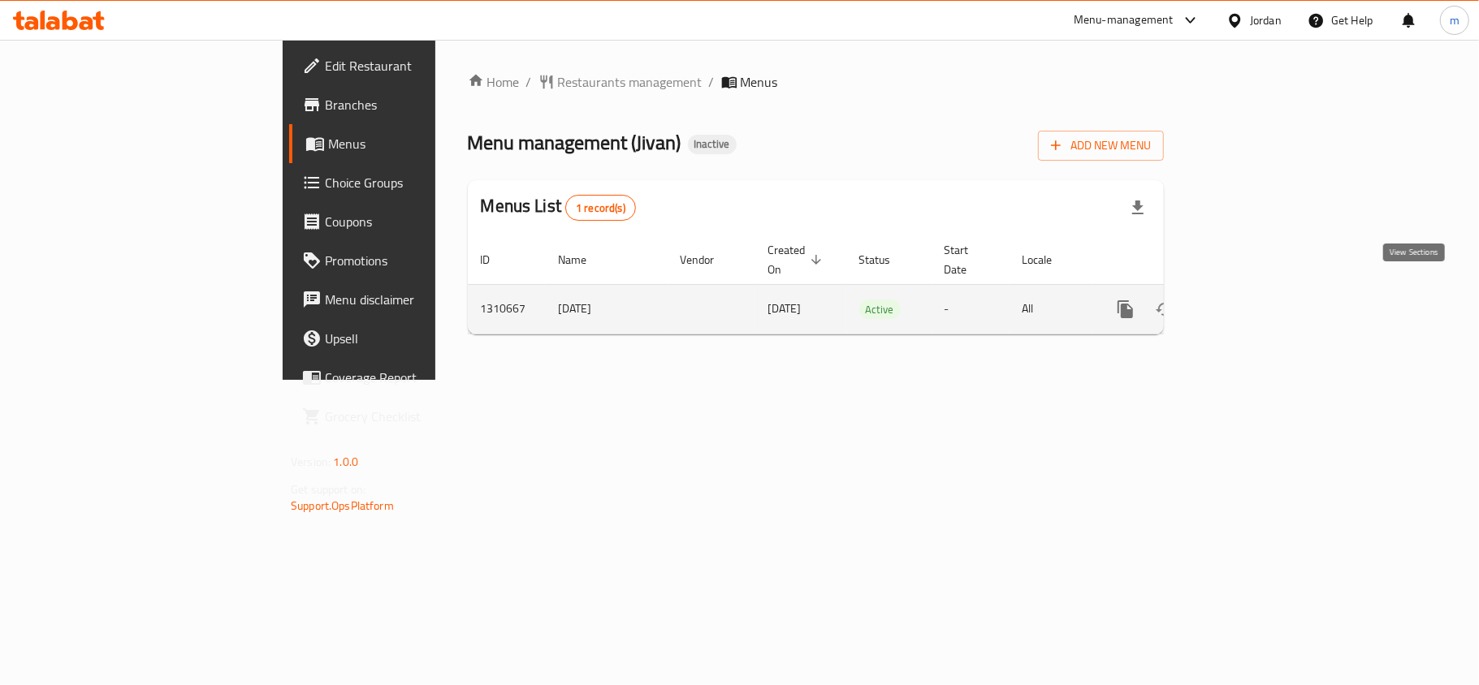
click at [1250, 302] on icon "enhanced table" at bounding box center [1242, 309] width 15 height 15
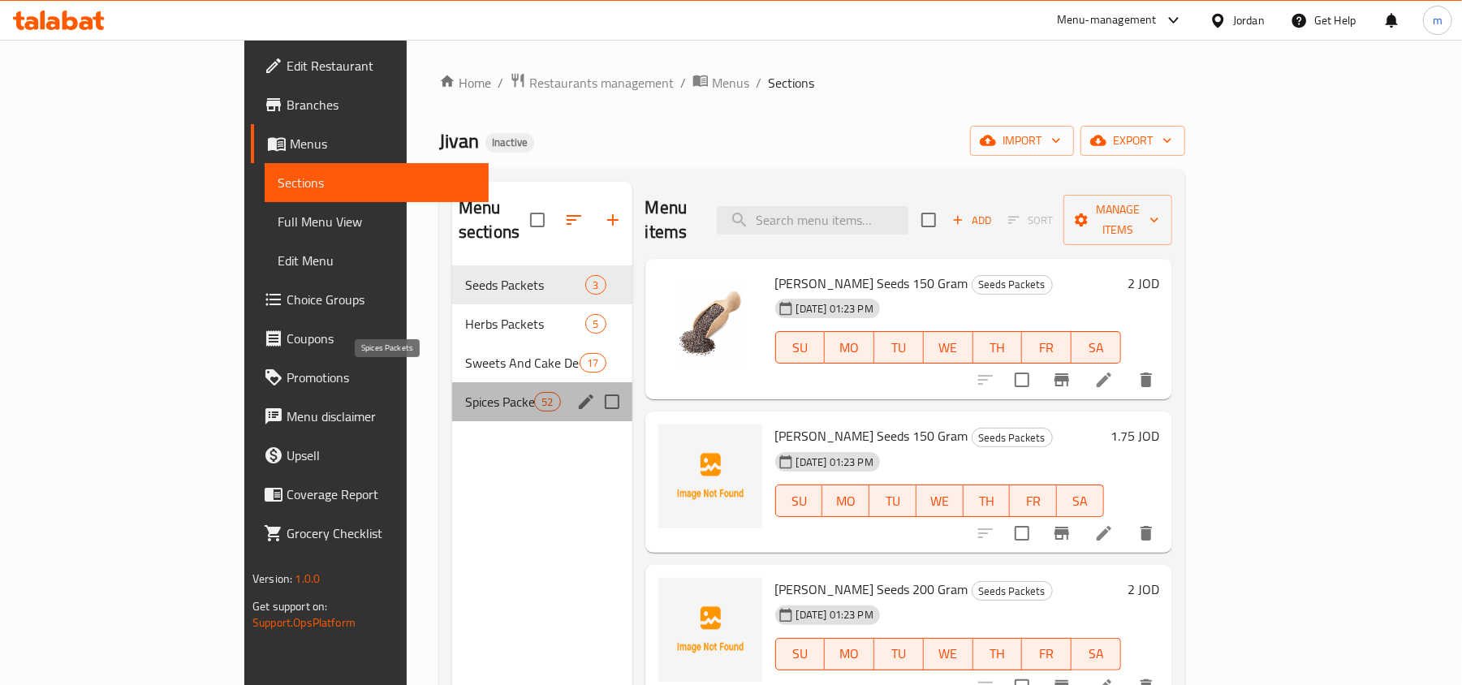
click at [465, 392] on span "Spices Packets" at bounding box center [499, 401] width 69 height 19
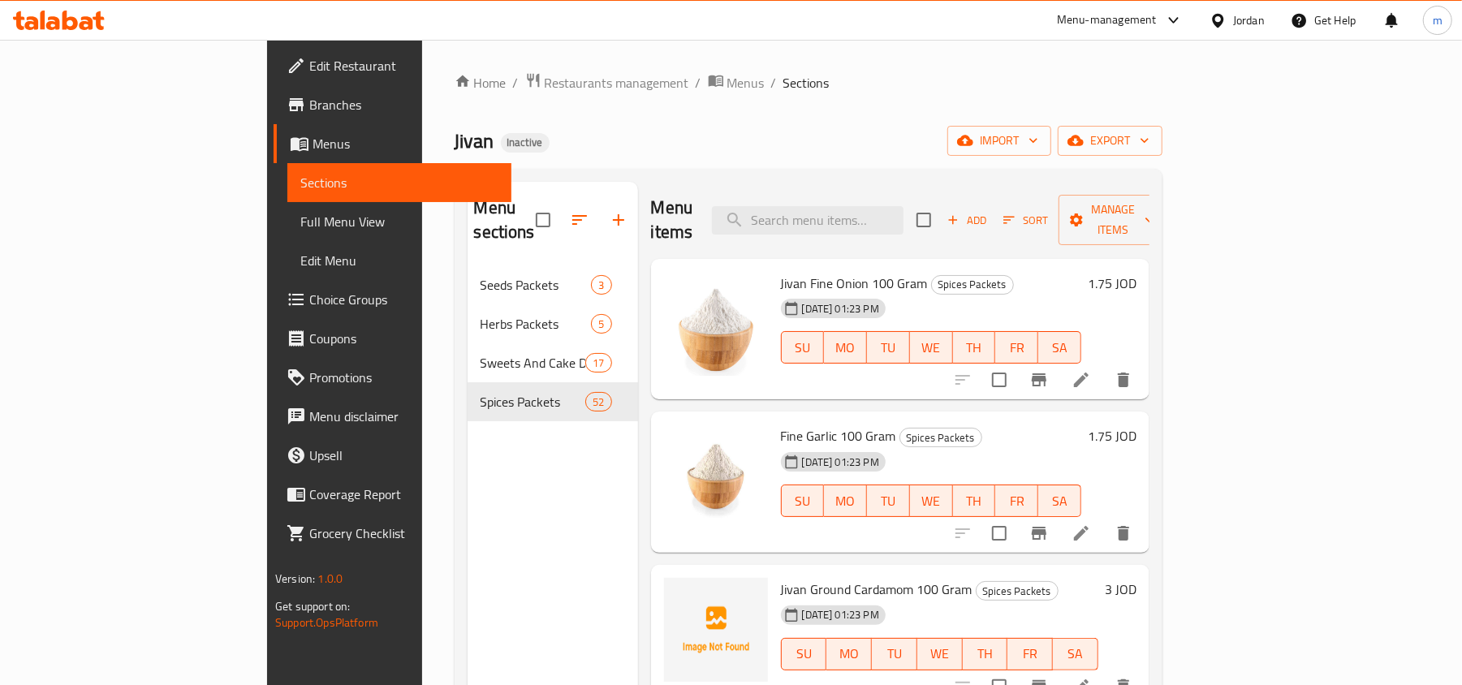
scroll to position [4941, 0]
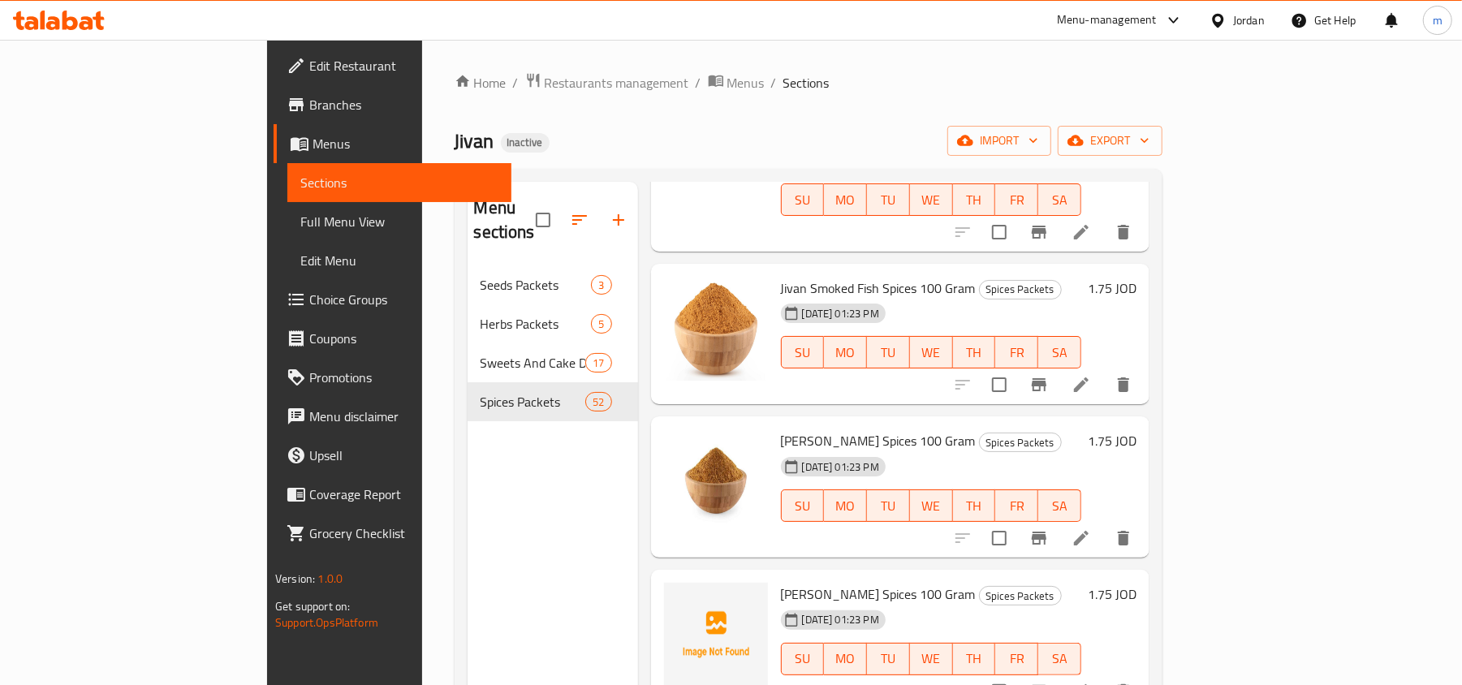
click at [468, 468] on div "Menu sections Seeds Packets 3 Herbs Packets 5 Sweets And Cake Decoration Packet…" at bounding box center [553, 524] width 171 height 685
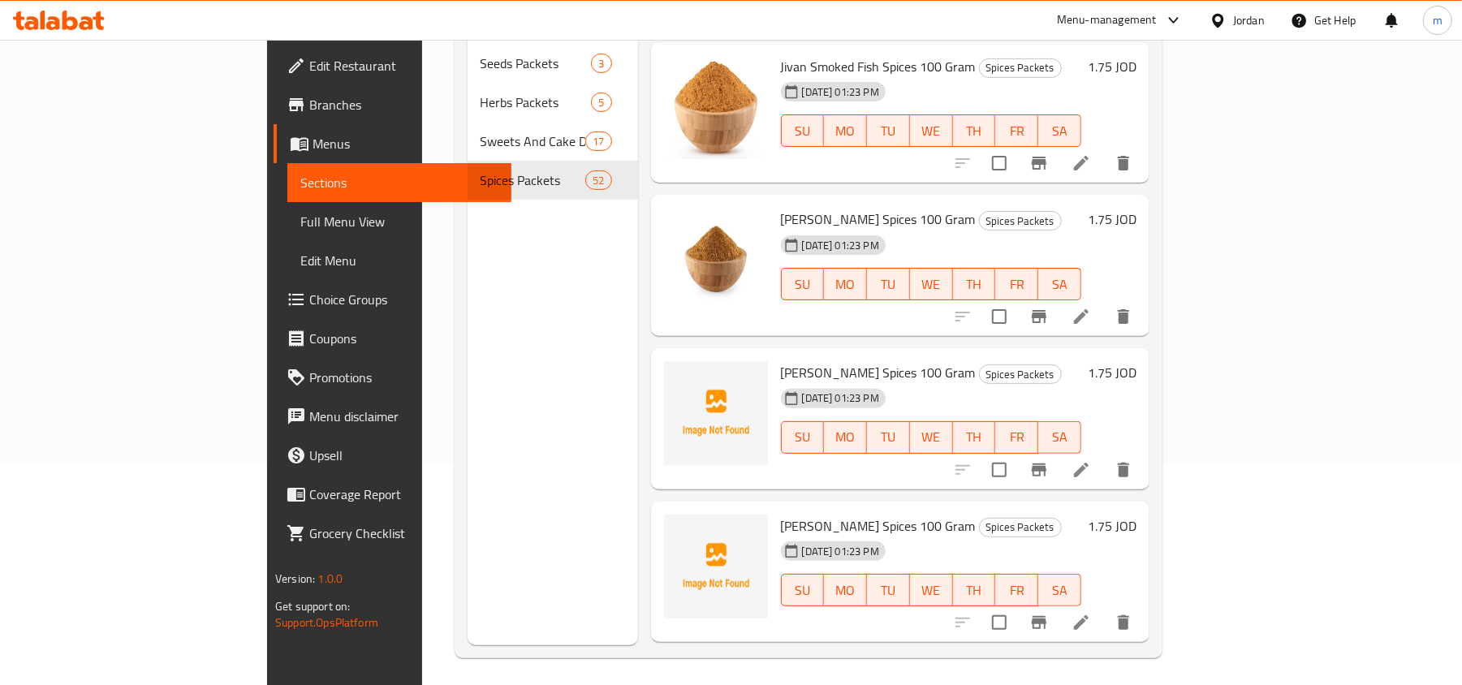
scroll to position [228, 0]
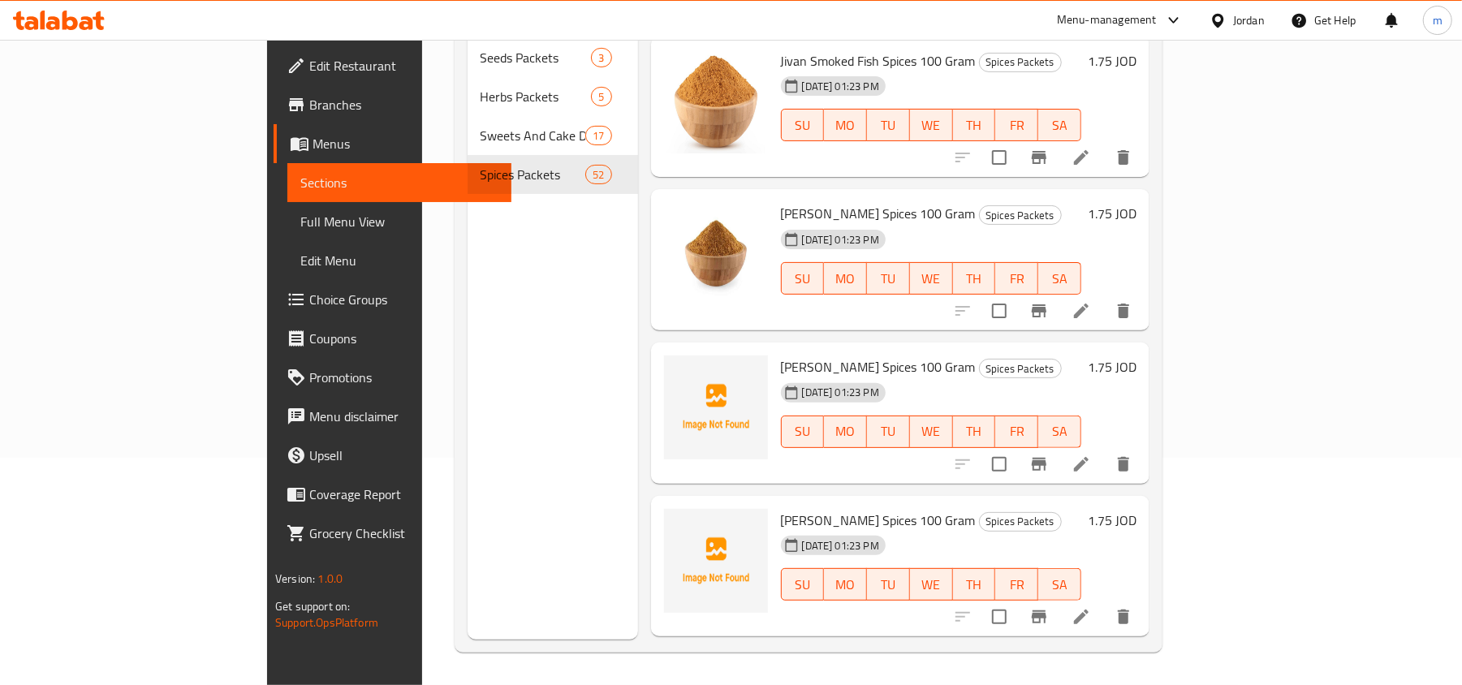
click at [422, 390] on div "Home / Restaurants management / Menus / Sections Jivan Inactive import export M…" at bounding box center [808, 248] width 773 height 873
click at [468, 507] on div "Menu sections Seeds Packets 3 Herbs Packets 5 Sweets And Cake Decoration Packet…" at bounding box center [553, 297] width 171 height 685
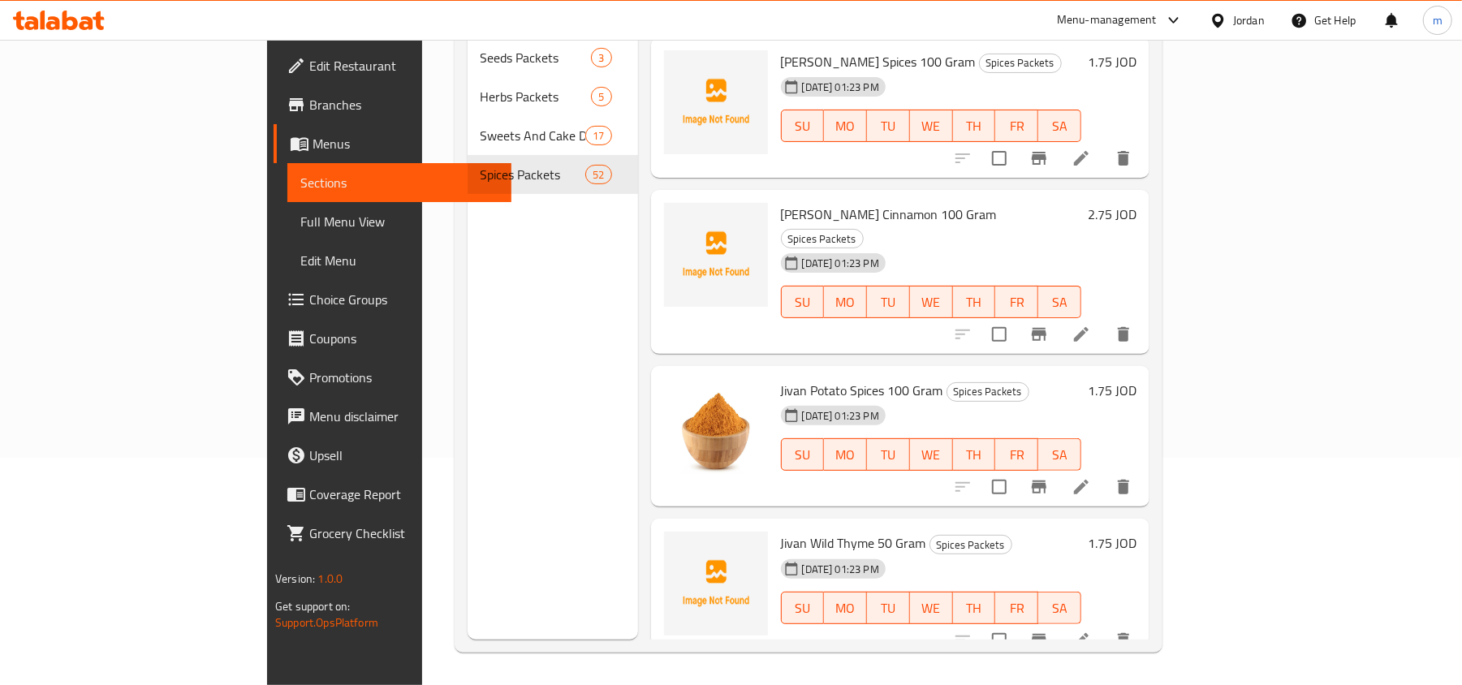
click at [468, 443] on div "Menu sections Seeds Packets 3 Herbs Packets 5 Sweets And Cake Decoration Packet…" at bounding box center [553, 297] width 171 height 685
click at [468, 411] on div "Menu sections Seeds Packets 3 Herbs Packets 5 Sweets And Cake Decoration Packet…" at bounding box center [553, 297] width 171 height 685
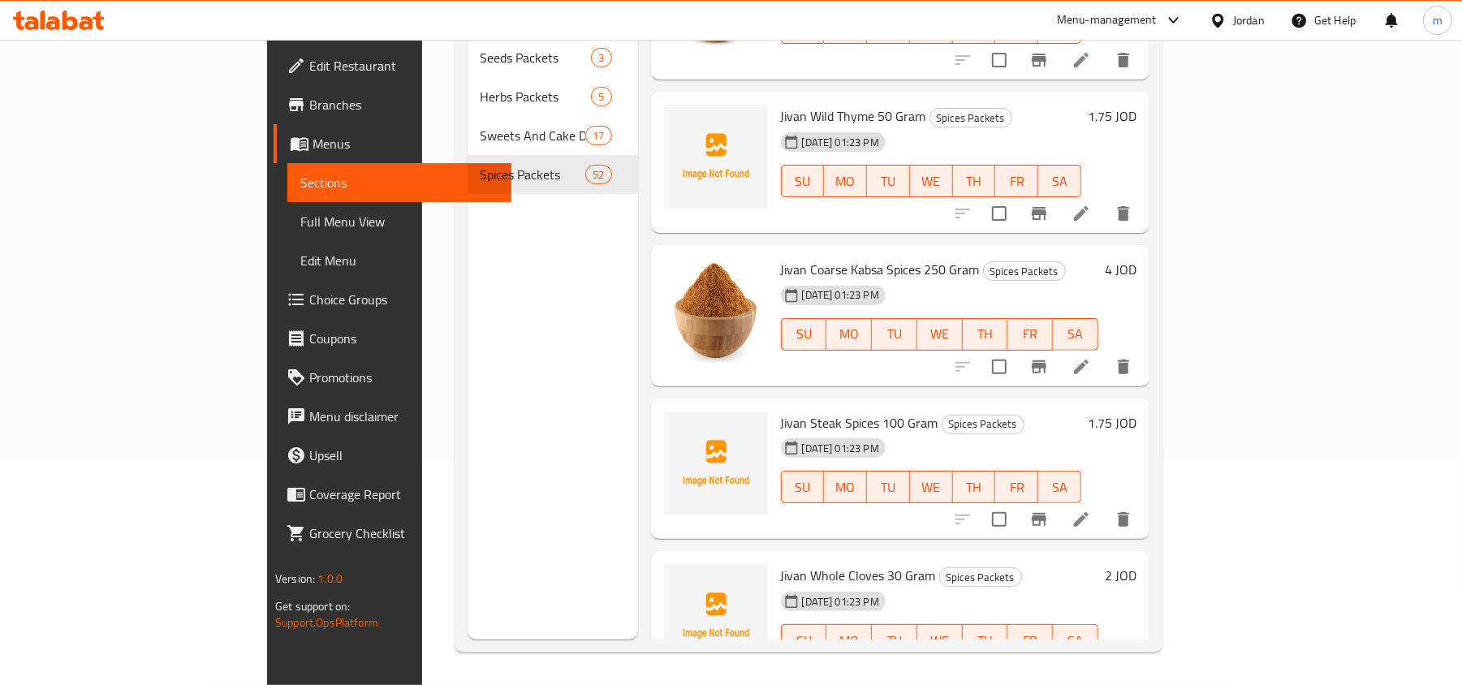
scroll to position [5941, 0]
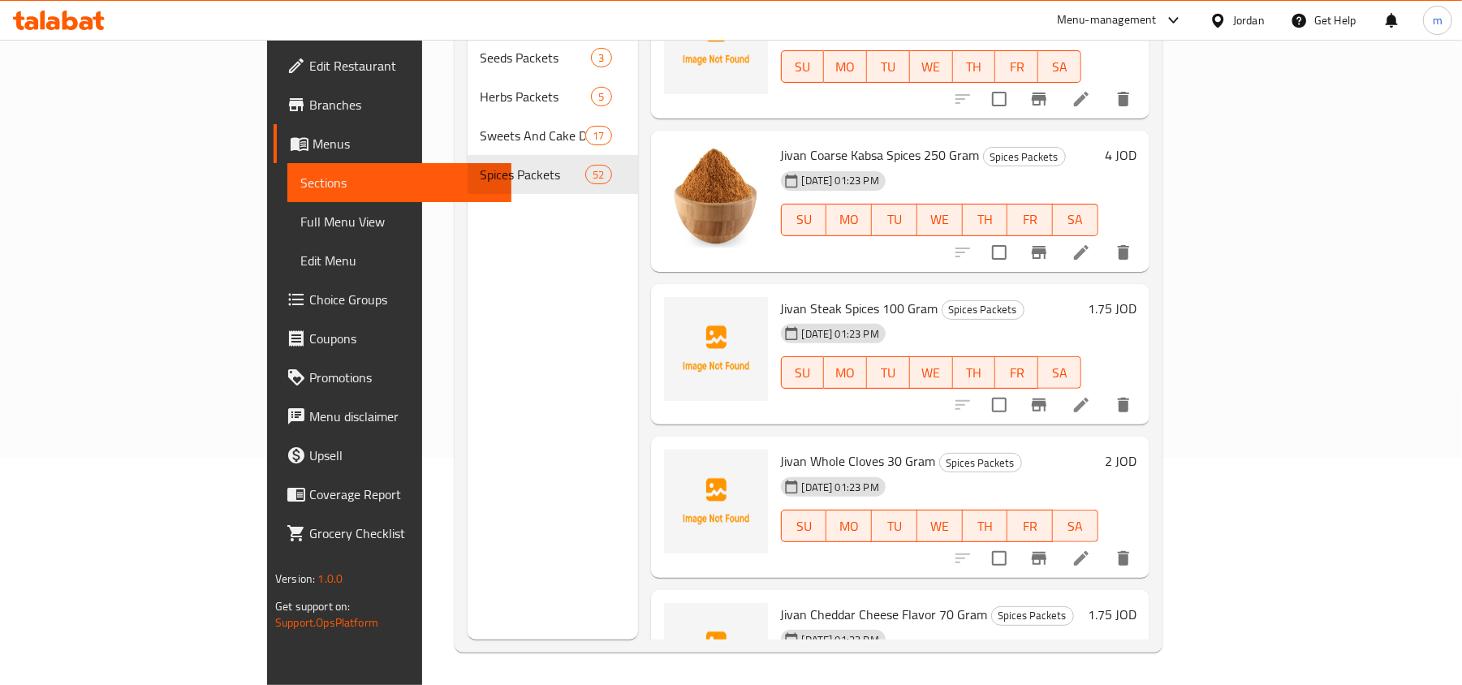
click at [468, 346] on div "Menu sections Seeds Packets 3 Herbs Packets 5 Sweets And Cake Decoration Packet…" at bounding box center [553, 297] width 171 height 685
click at [468, 352] on div "Menu sections Seeds Packets 3 Herbs Packets 5 Sweets And Cake Decoration Packet…" at bounding box center [553, 297] width 171 height 685
click at [468, 330] on div "Menu sections Seeds Packets 3 Herbs Packets 5 Sweets And Cake Decoration Packet…" at bounding box center [553, 297] width 171 height 685
click at [468, 416] on div "Menu sections Seeds Packets 3 Herbs Packets 5 Sweets And Cake Decoration Packet…" at bounding box center [553, 297] width 171 height 685
click at [491, 468] on div "Menu sections Seeds Packets 3 Herbs Packets 5 Sweets And Cake Decoration Packet…" at bounding box center [553, 297] width 171 height 685
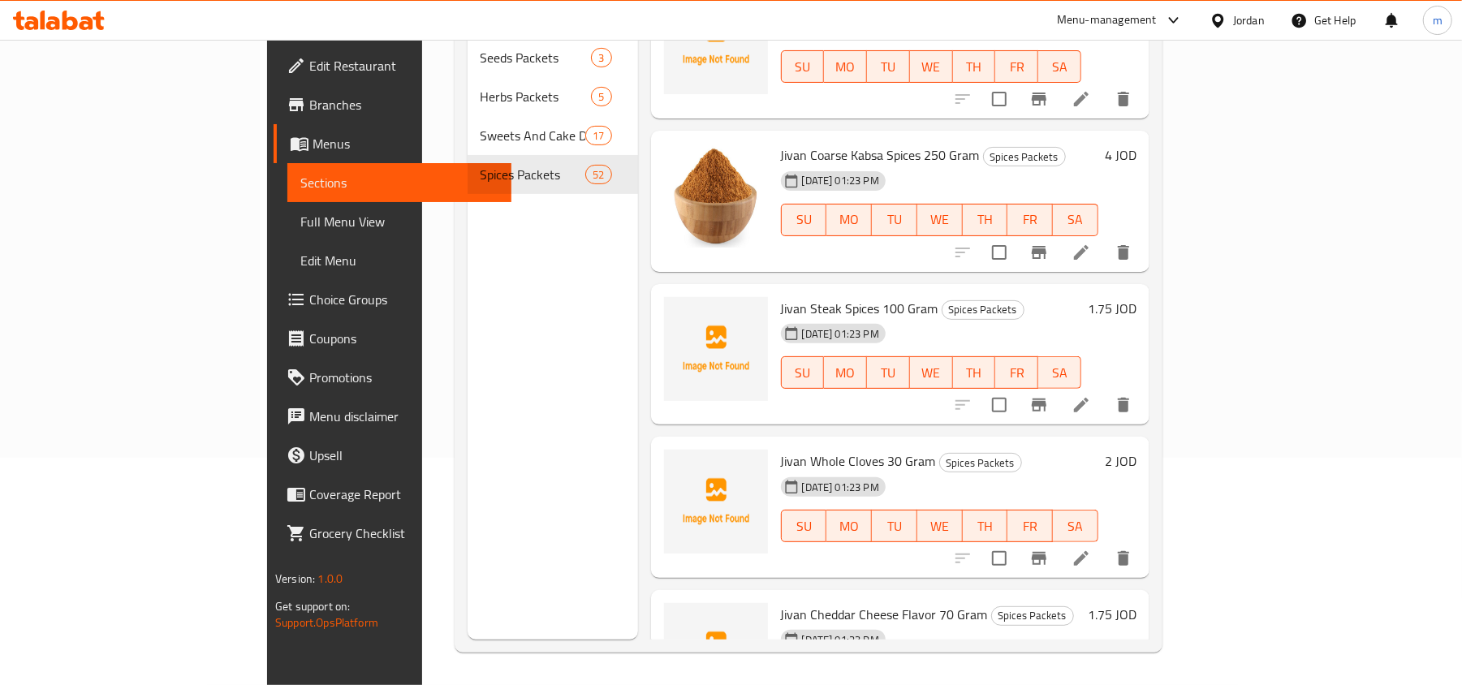
scroll to position [6319, 0]
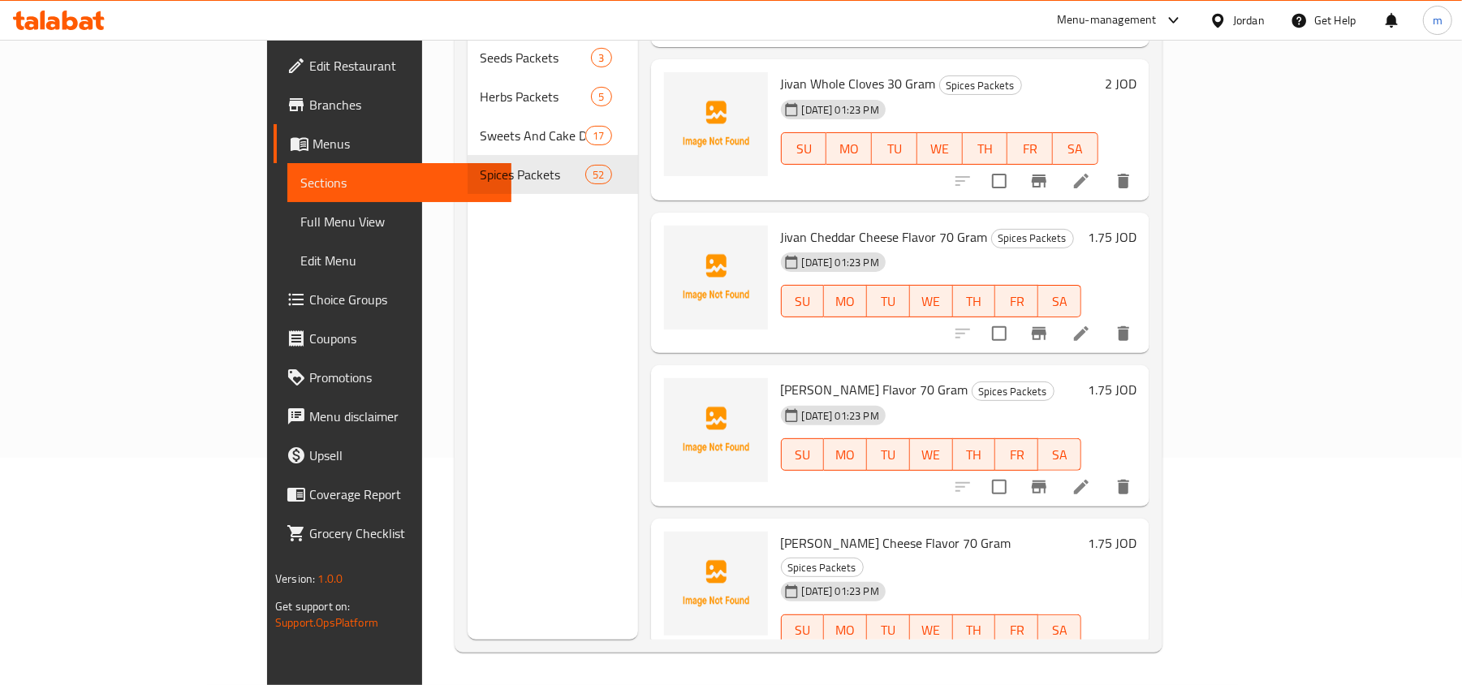
click at [468, 427] on div "Menu sections Seeds Packets 3 Herbs Packets 5 Sweets And Cake Decoration Packet…" at bounding box center [553, 297] width 171 height 685
click at [468, 409] on div "Menu sections Seeds Packets 3 Herbs Packets 5 Sweets And Cake Decoration Packet…" at bounding box center [553, 297] width 171 height 685
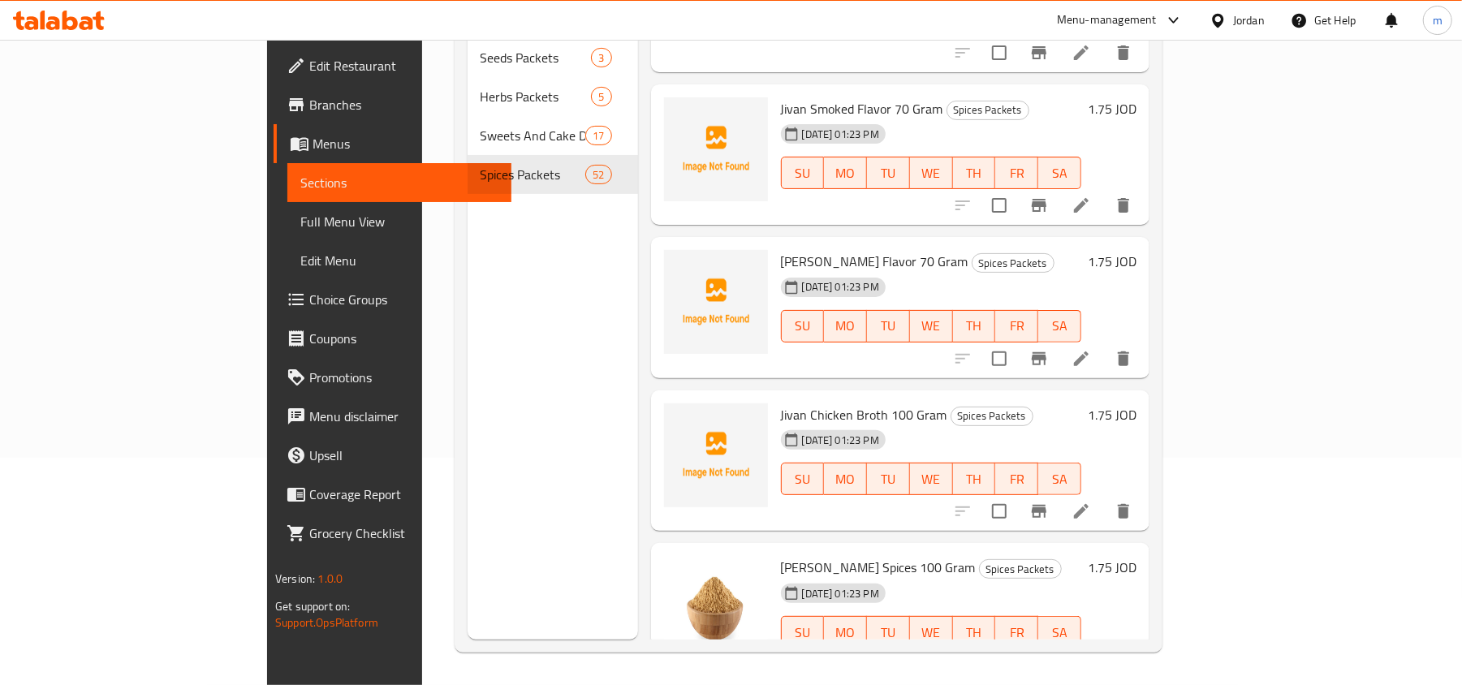
scroll to position [6968, 0]
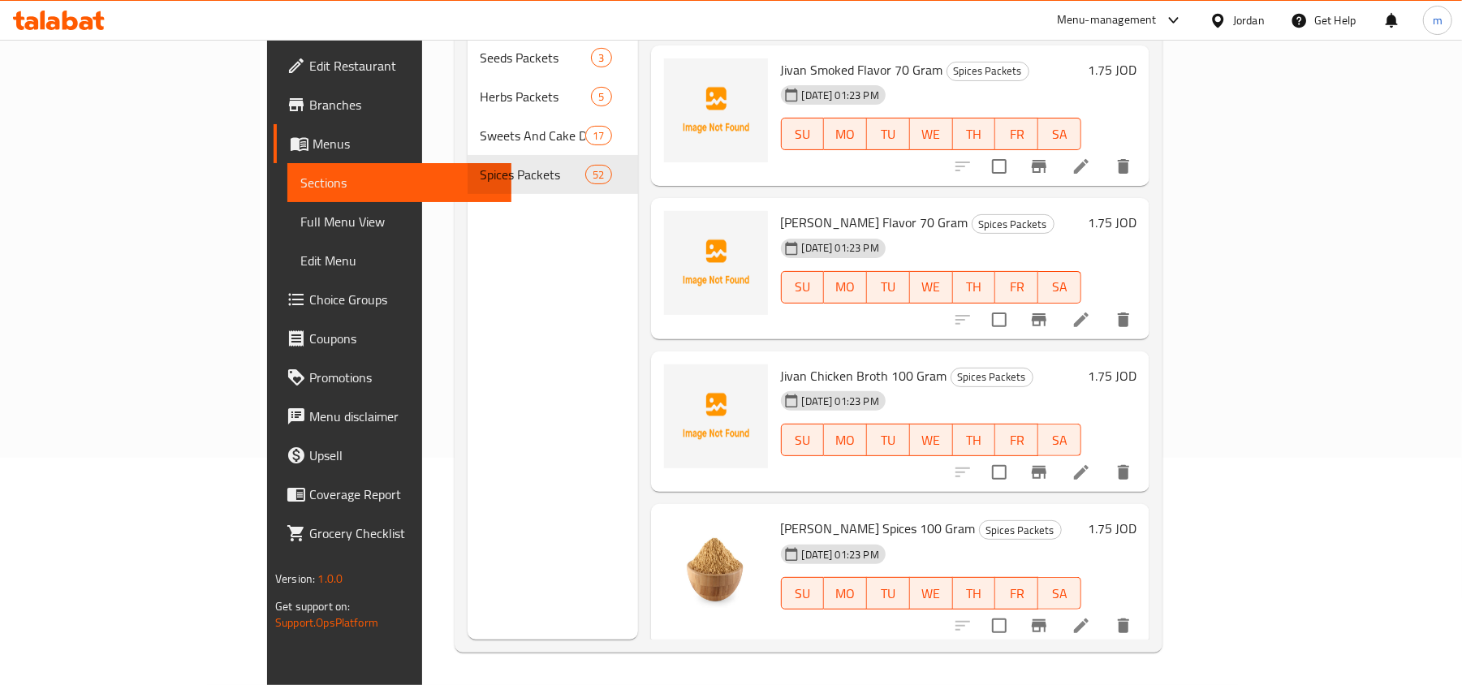
click at [468, 348] on div "Menu sections Seeds Packets 3 Herbs Packets 5 Sweets And Cake Decoration Packet…" at bounding box center [553, 297] width 171 height 685
click at [468, 388] on div "Menu sections Seeds Packets 3 Herbs Packets 5 Sweets And Cake Decoration Packet…" at bounding box center [553, 297] width 171 height 685
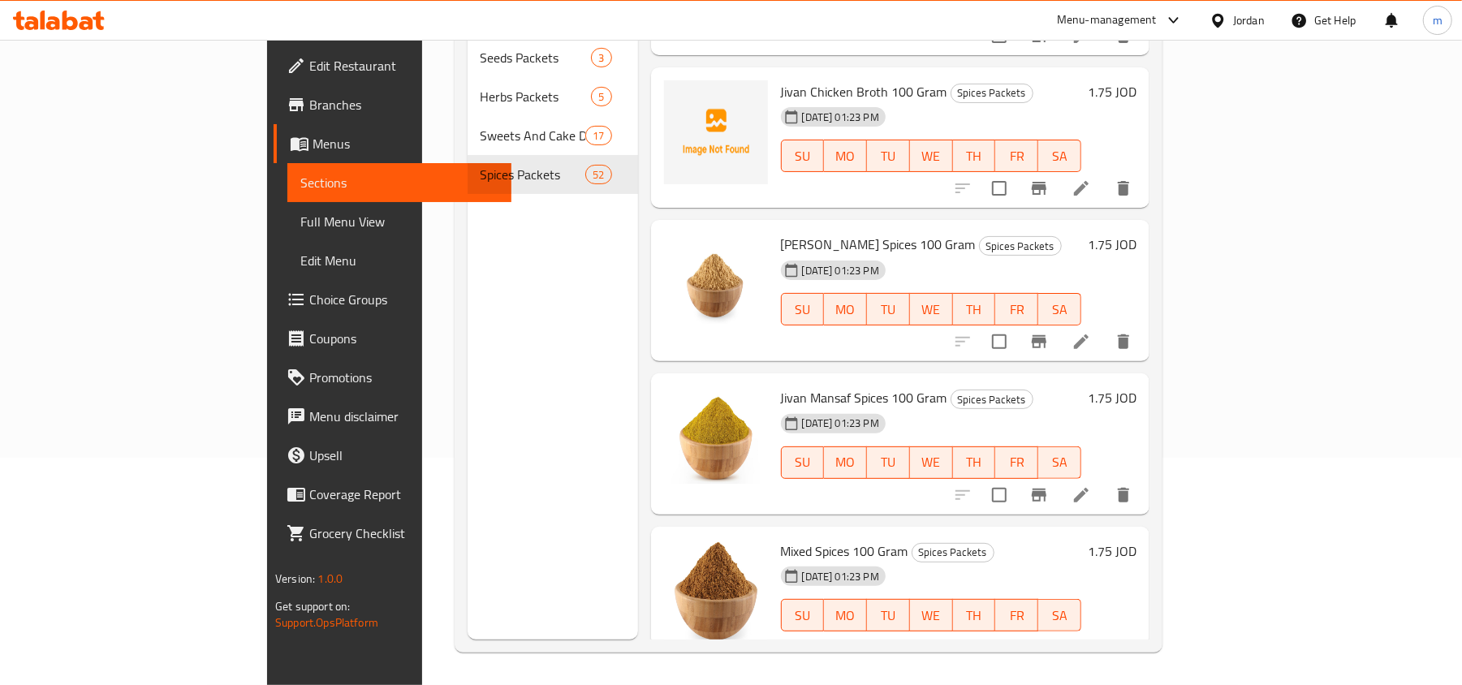
scroll to position [7317, 0]
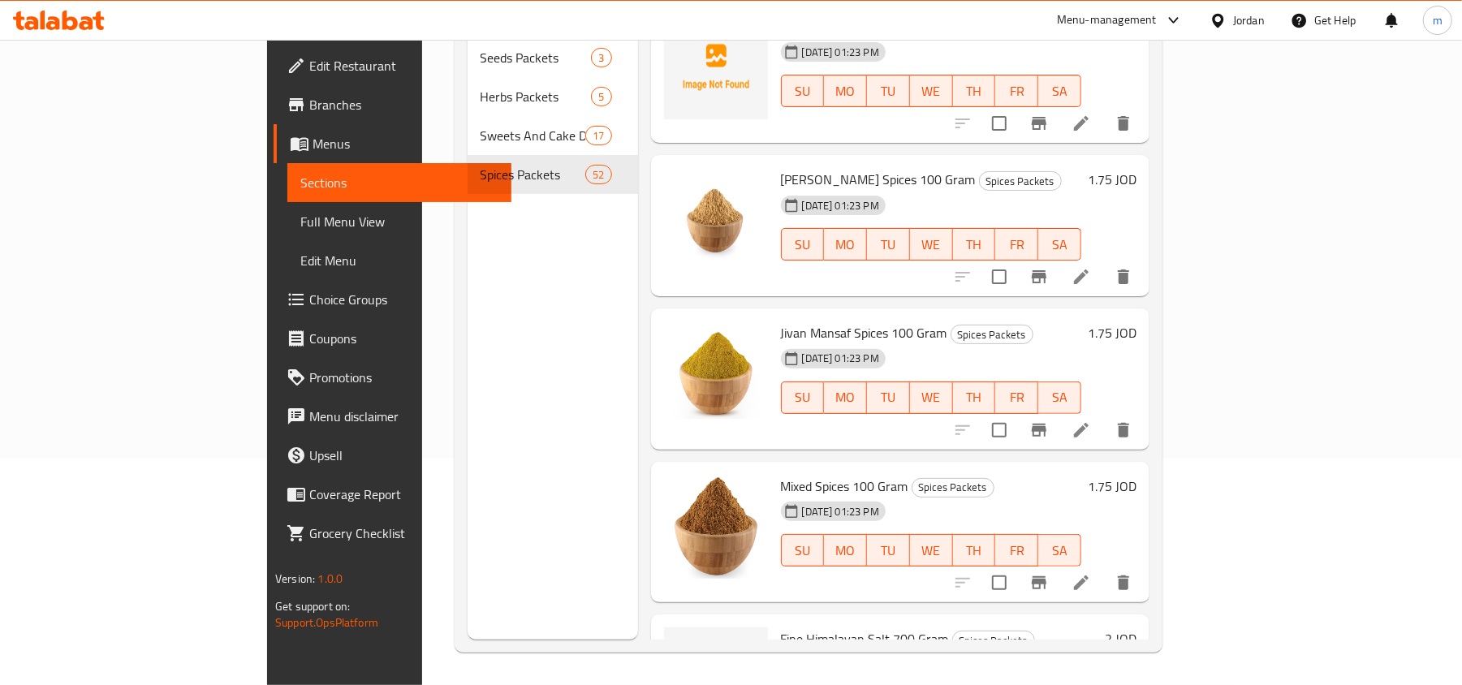
click at [468, 400] on div "Menu sections Seeds Packets 3 Herbs Packets 5 Sweets And Cake Decoration Packet…" at bounding box center [553, 297] width 171 height 685
click at [468, 413] on div "Menu sections Seeds Packets 3 Herbs Packets 5 Sweets And Cake Decoration Packet…" at bounding box center [553, 297] width 171 height 685
click at [488, 377] on div "Menu sections Seeds Packets 3 Herbs Packets 5 Sweets And Cake Decoration Packet…" at bounding box center [553, 297] width 171 height 685
click at [468, 397] on div "Menu sections Seeds Packets 3 Herbs Packets 5 Sweets And Cake Decoration Packet…" at bounding box center [553, 297] width 171 height 685
